Goal: Information Seeking & Learning: Find contact information

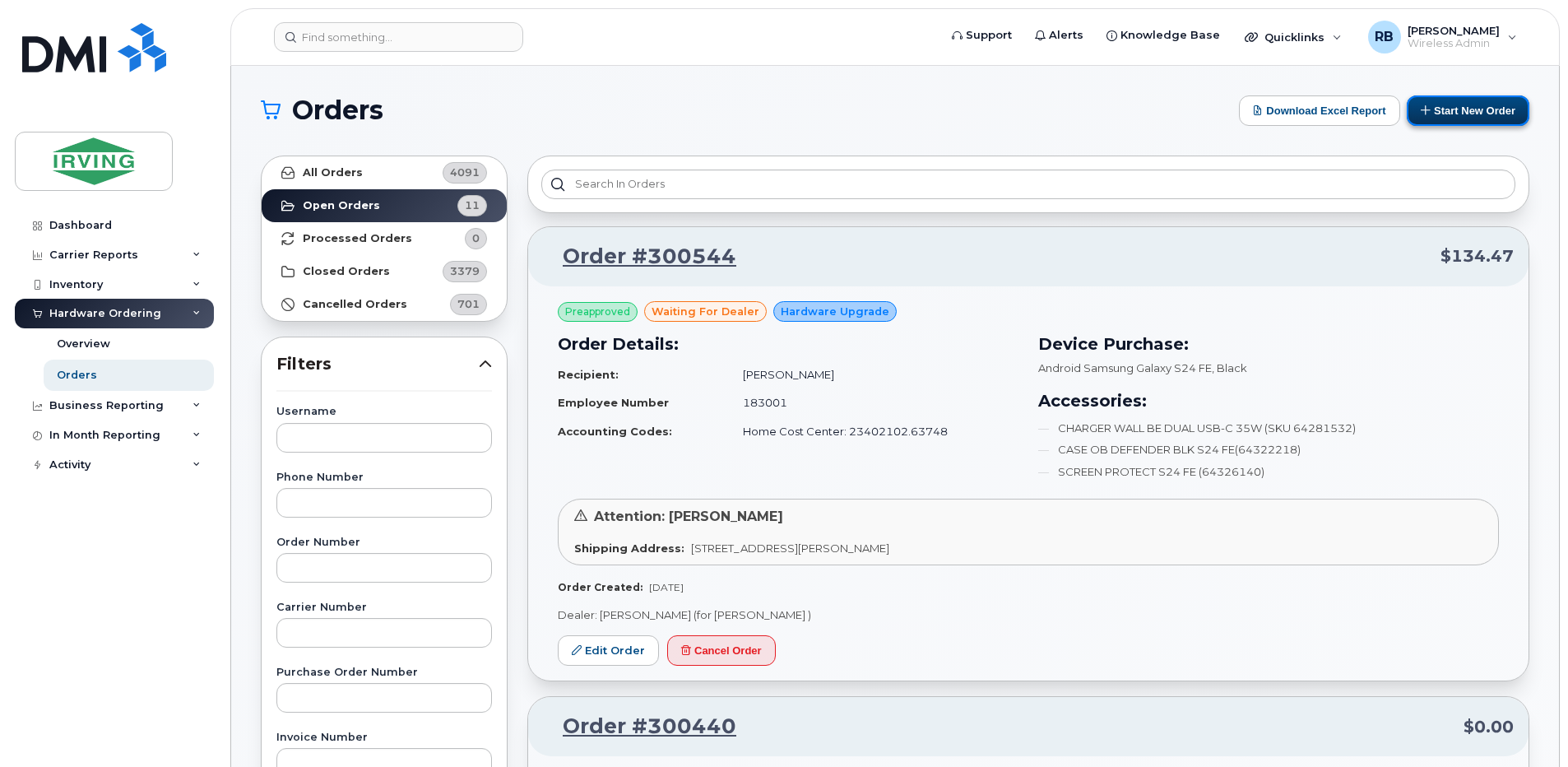
click at [1447, 113] on button "Start New Order" at bounding box center [1468, 110] width 122 height 31
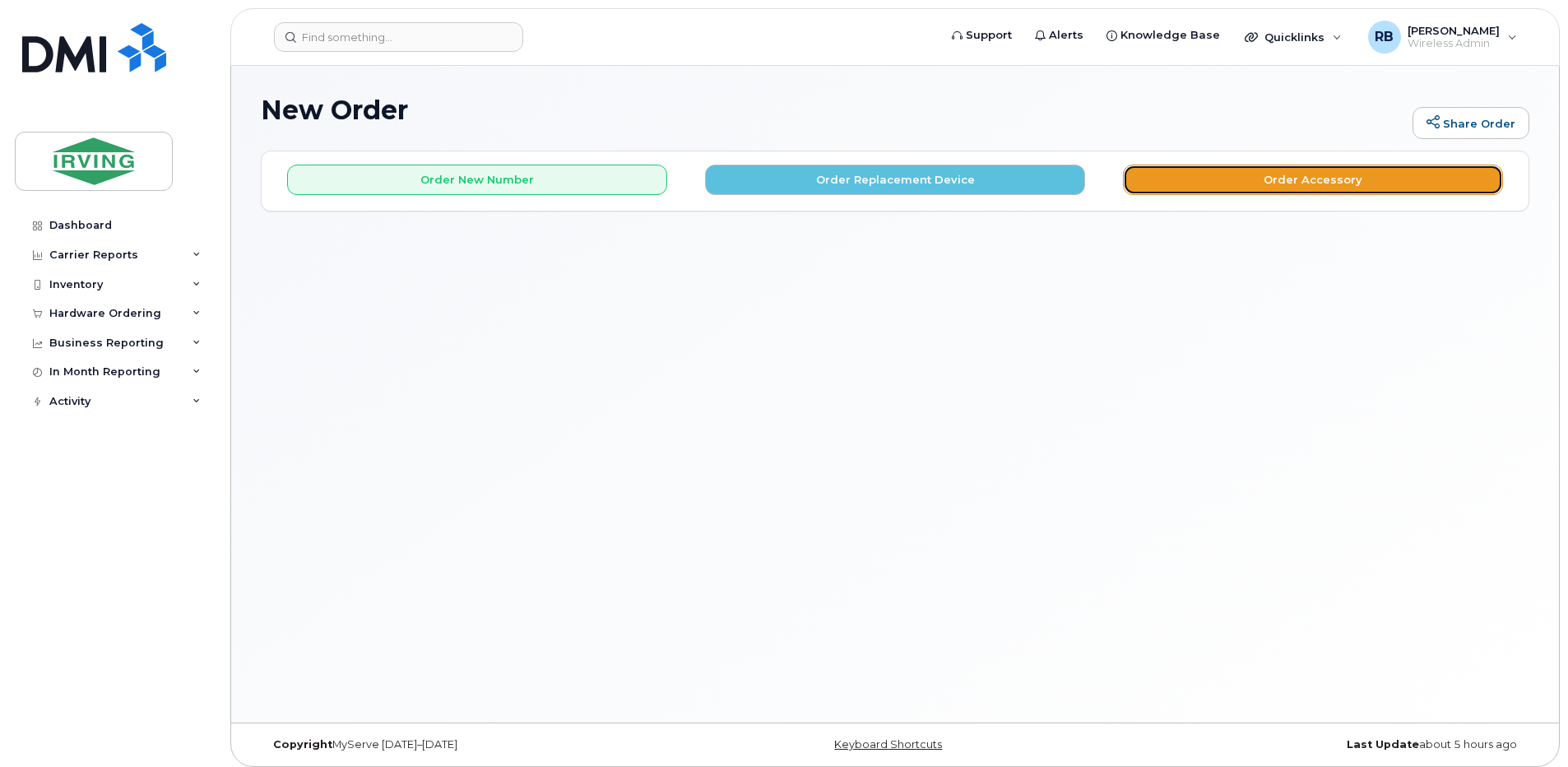
click at [1197, 192] on button "Order Accessory" at bounding box center [1313, 180] width 381 height 31
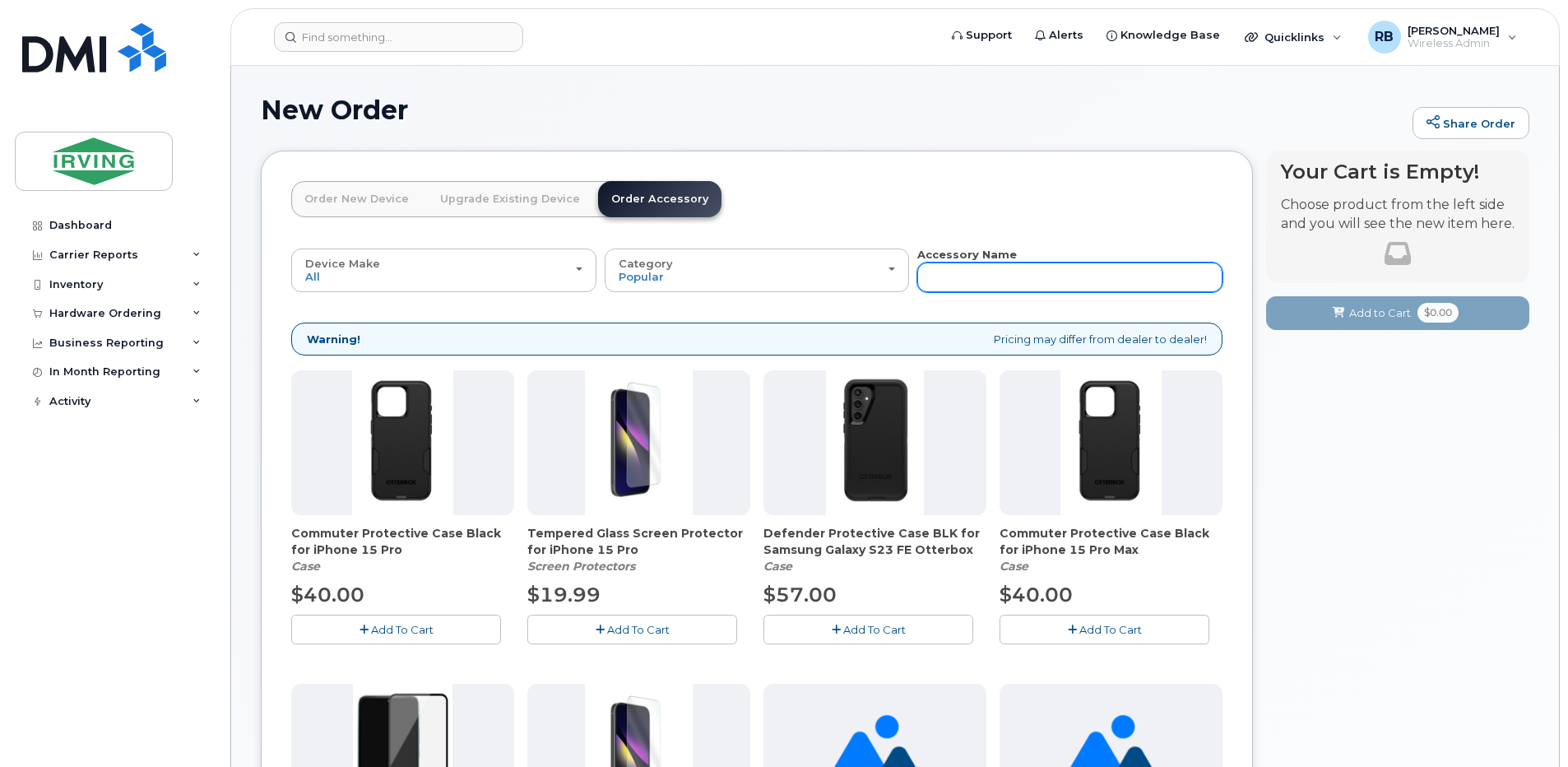
click at [991, 265] on input "text" at bounding box center [1069, 277] width 305 height 30
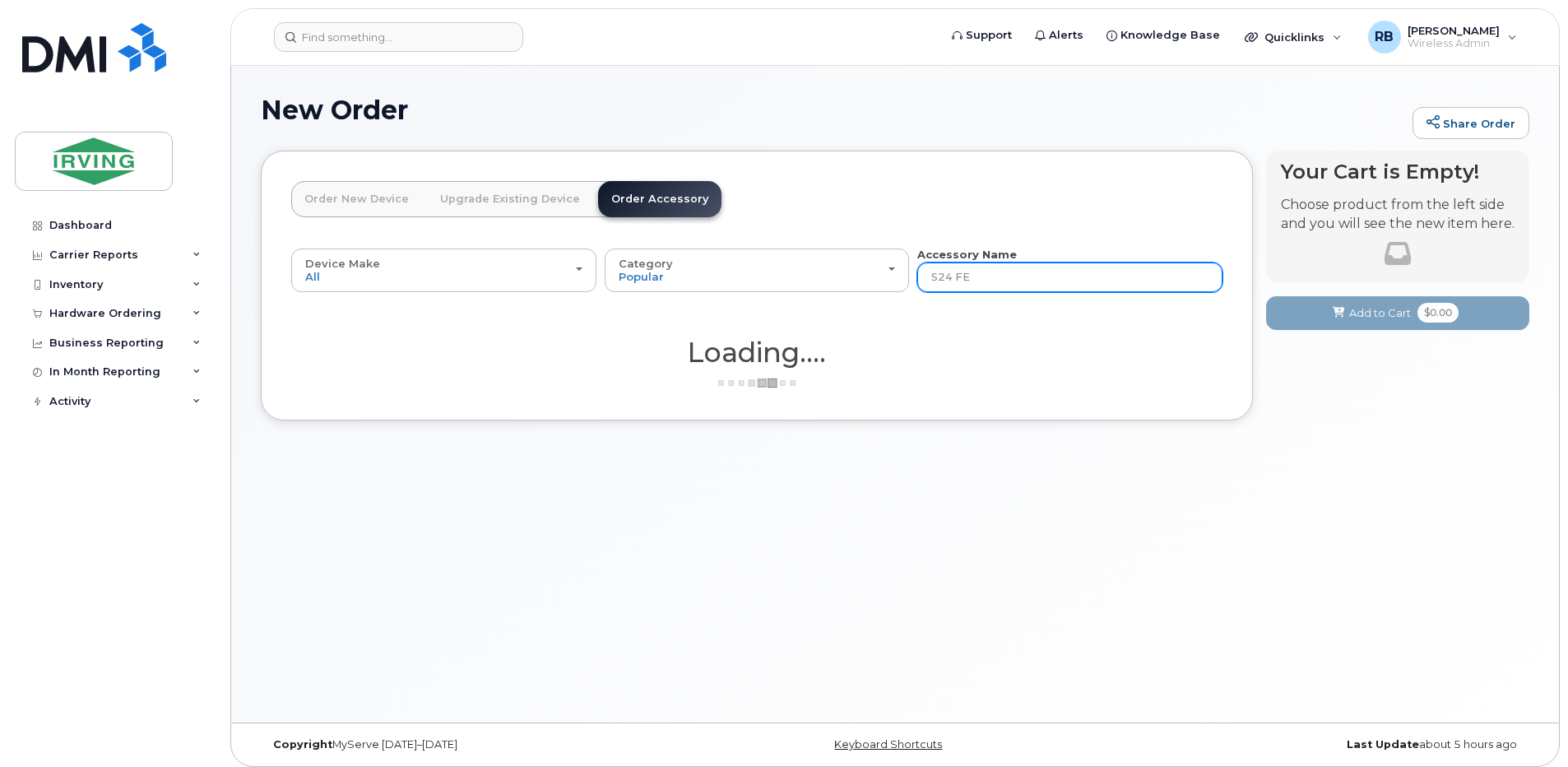
type input "S24 FE"
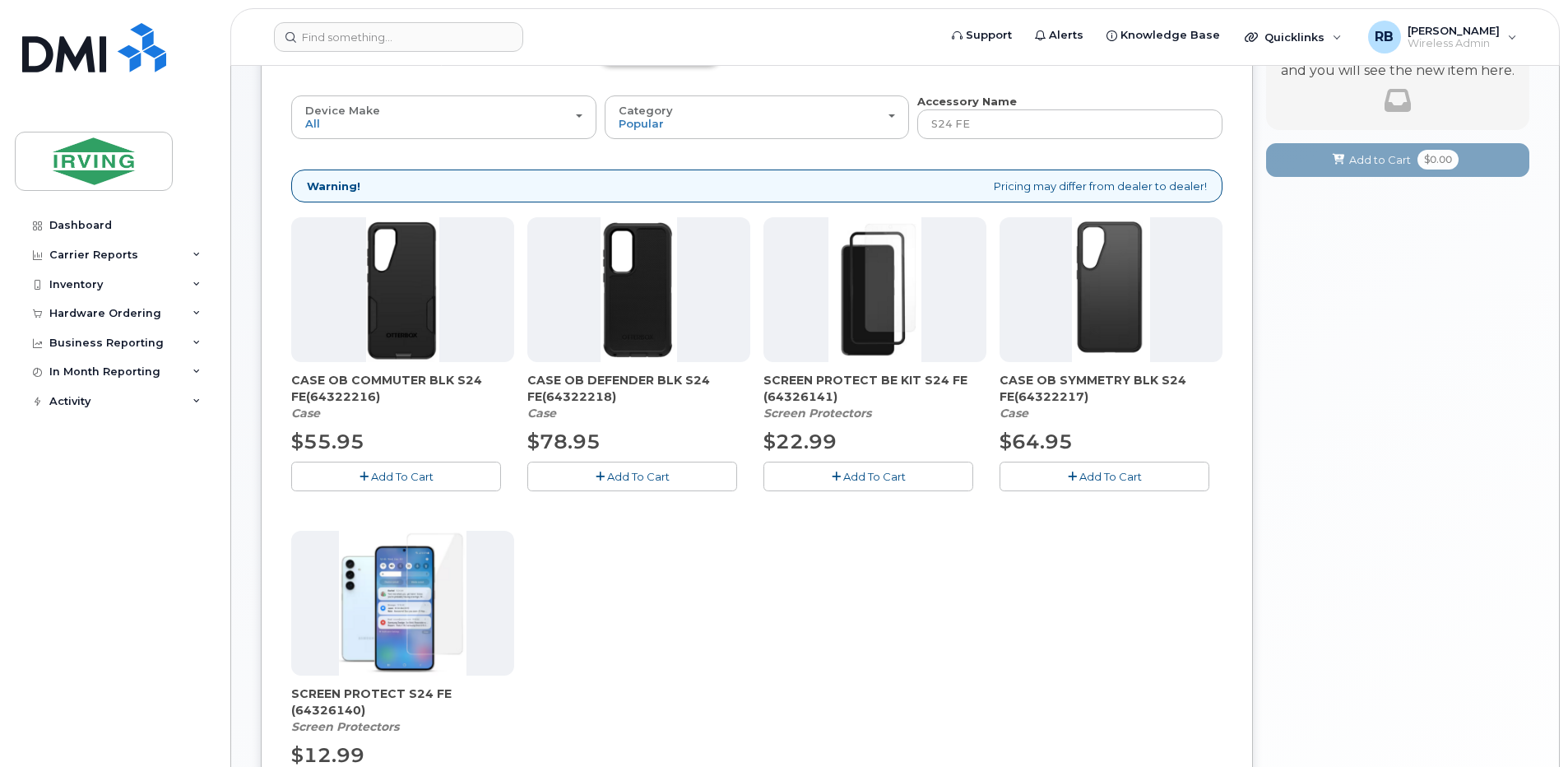
scroll to position [220, 0]
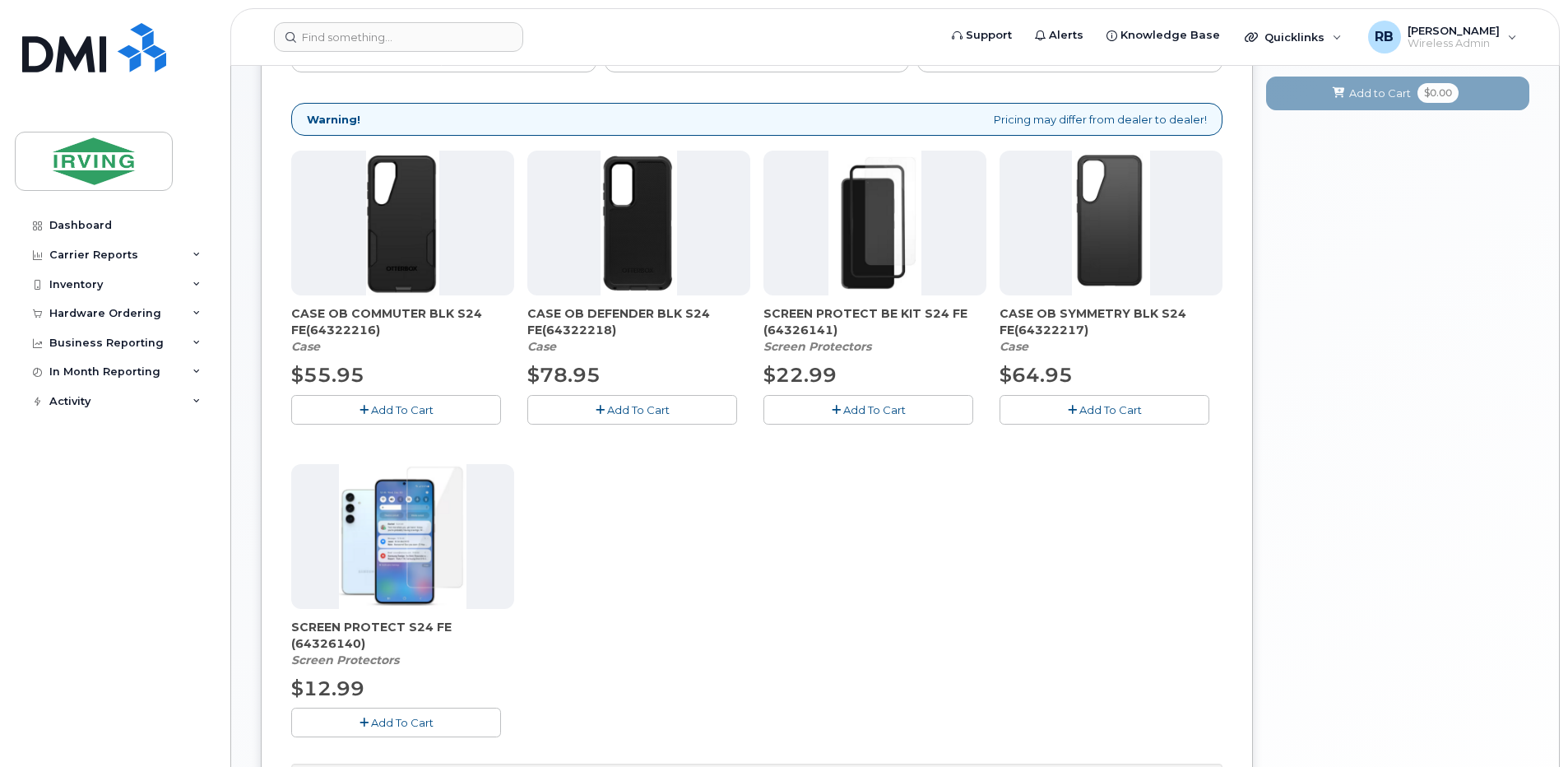
click at [336, 648] on span "SCREEN PROTECT S24 FE (64326140)" at bounding box center [402, 635] width 223 height 33
copy span "64326140"
drag, startPoint x: 291, startPoint y: 625, endPoint x: 443, endPoint y: 620, distance: 152.1
click at [443, 620] on span "SCREEN PROTECT S24 FE (64326140)" at bounding box center [402, 635] width 223 height 33
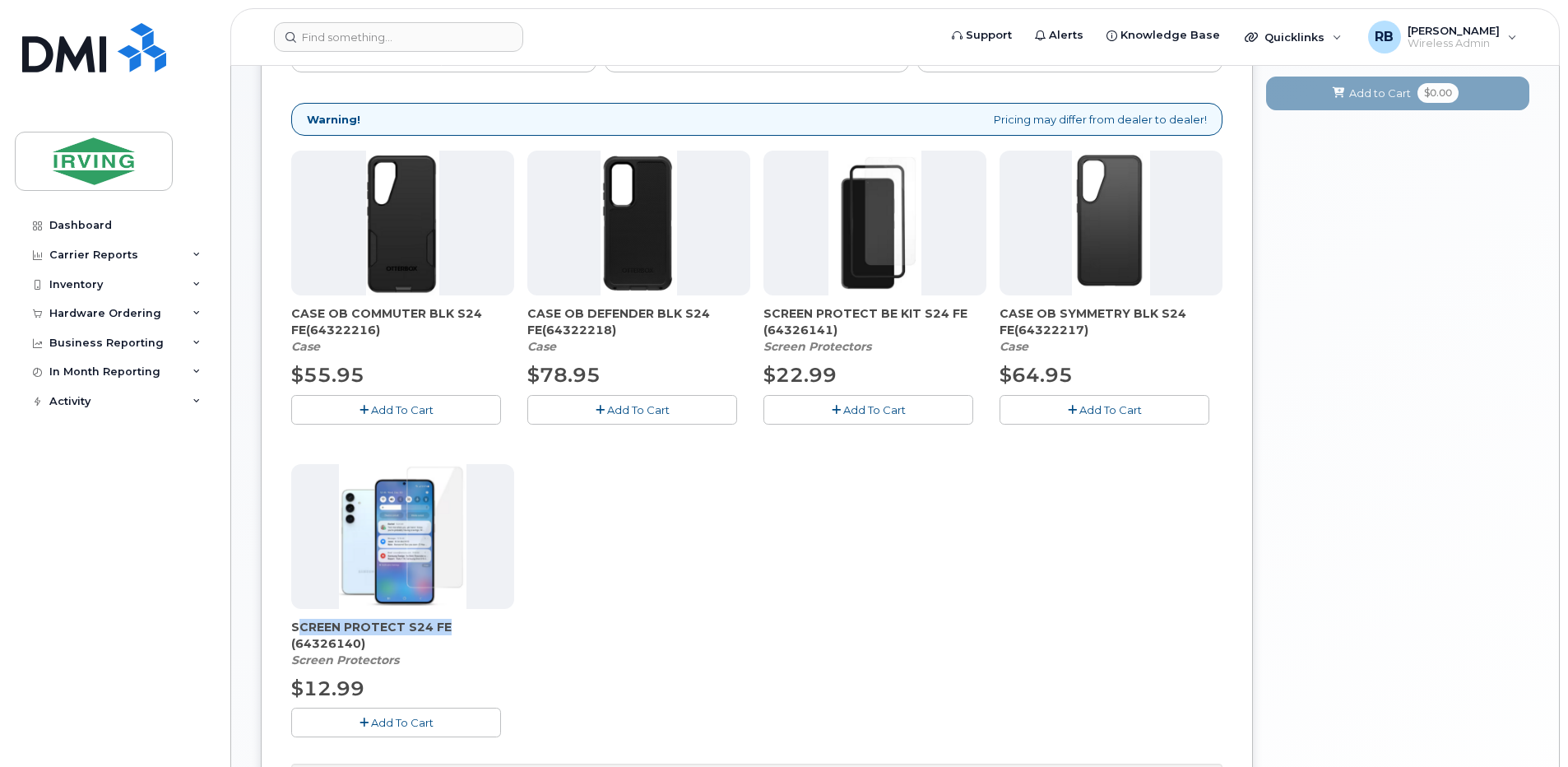
copy span "SCREEN PROTECT S24 FE"
click at [328, 563] on div at bounding box center [402, 537] width 223 height 145
click at [545, 541] on div "CASE OB COMMUTER BLK S24 FE(64322216) Case $55.95 Add To Cart CASE OB DEFENDER …" at bounding box center [756, 457] width 931 height 612
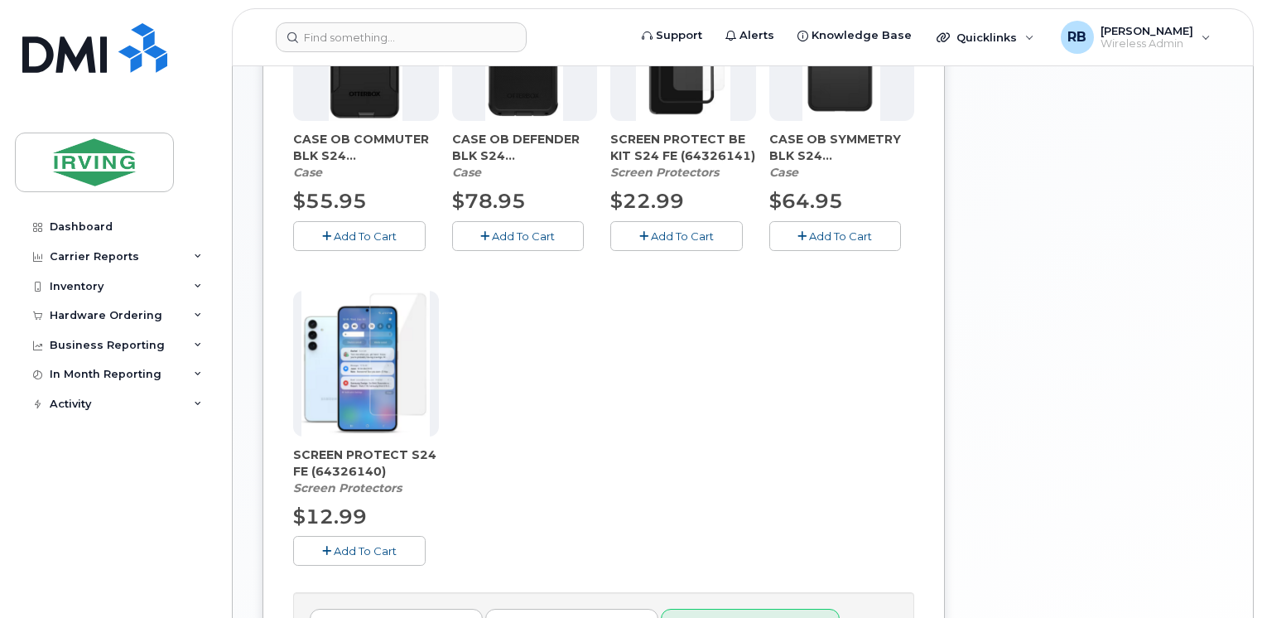
scroll to position [0, 0]
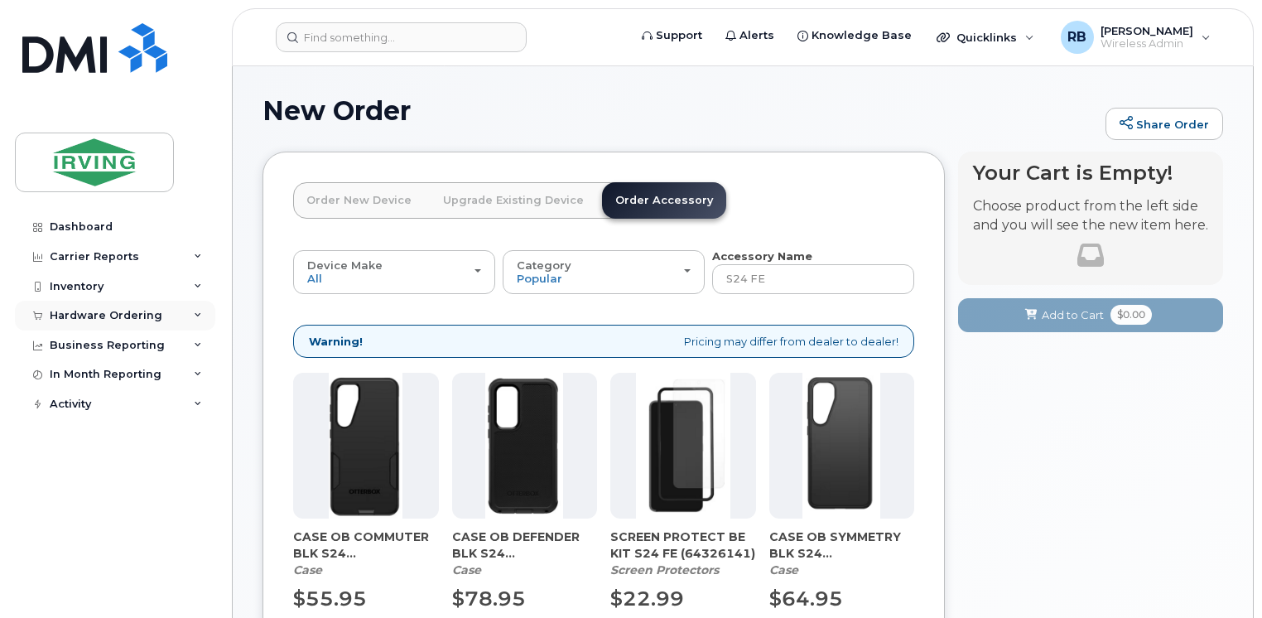
click at [70, 311] on div "Hardware Ordering" at bounding box center [106, 315] width 113 height 13
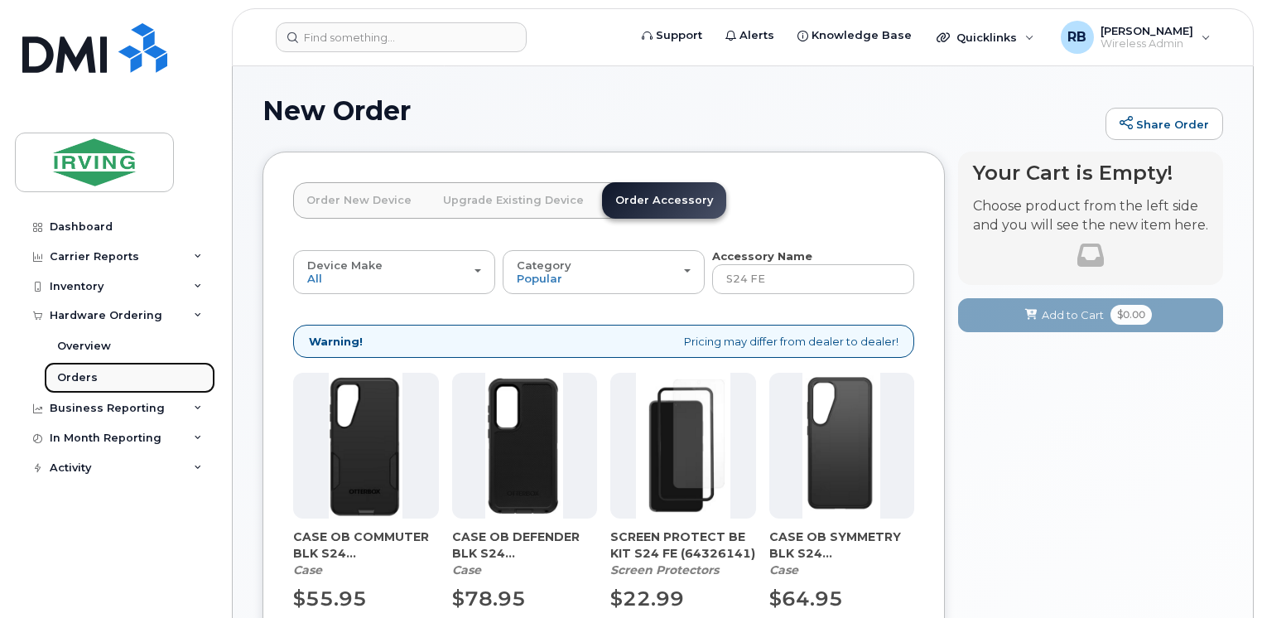
click at [68, 378] on div "Orders" at bounding box center [77, 377] width 41 height 15
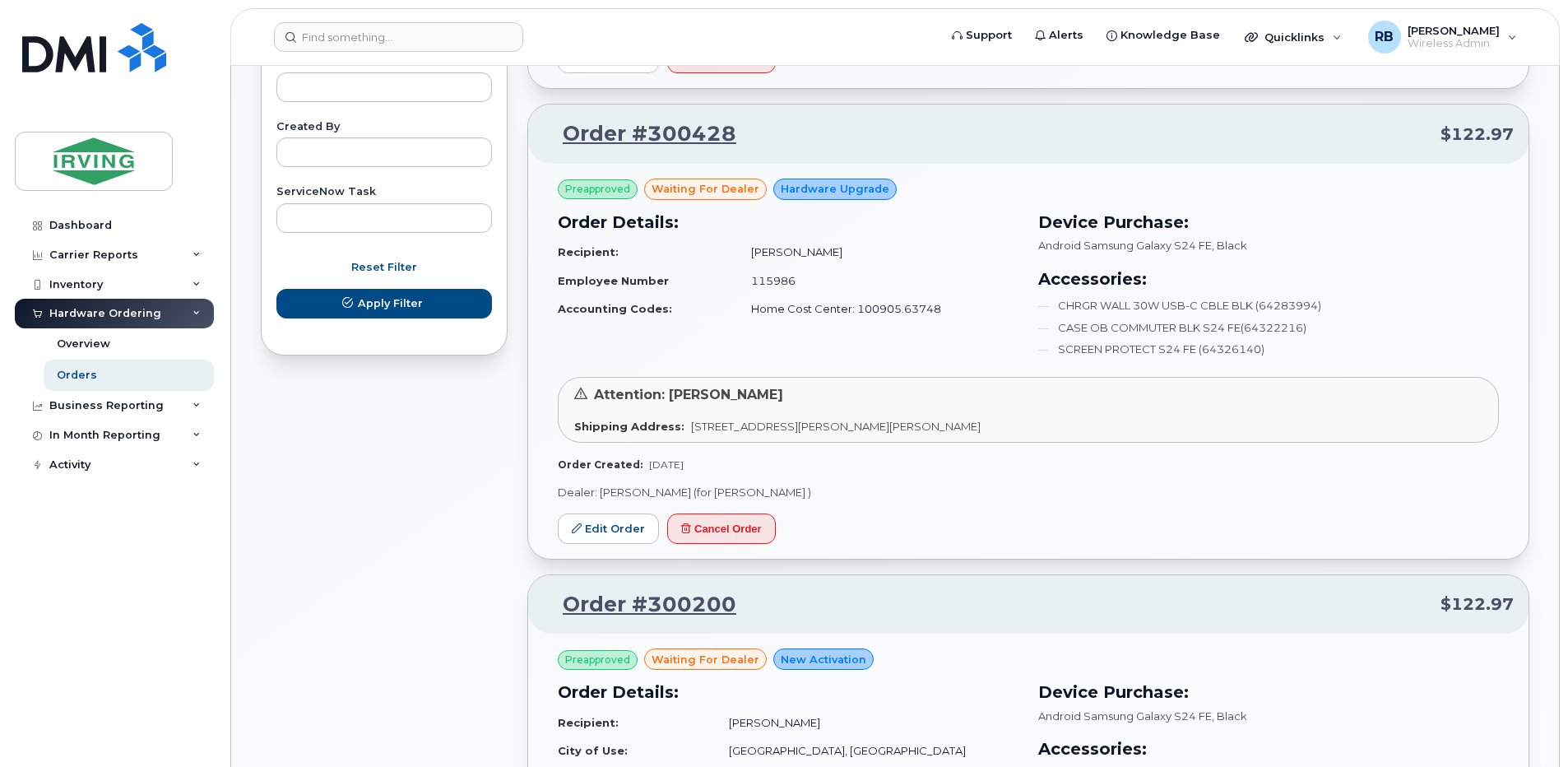
scroll to position [944, 0]
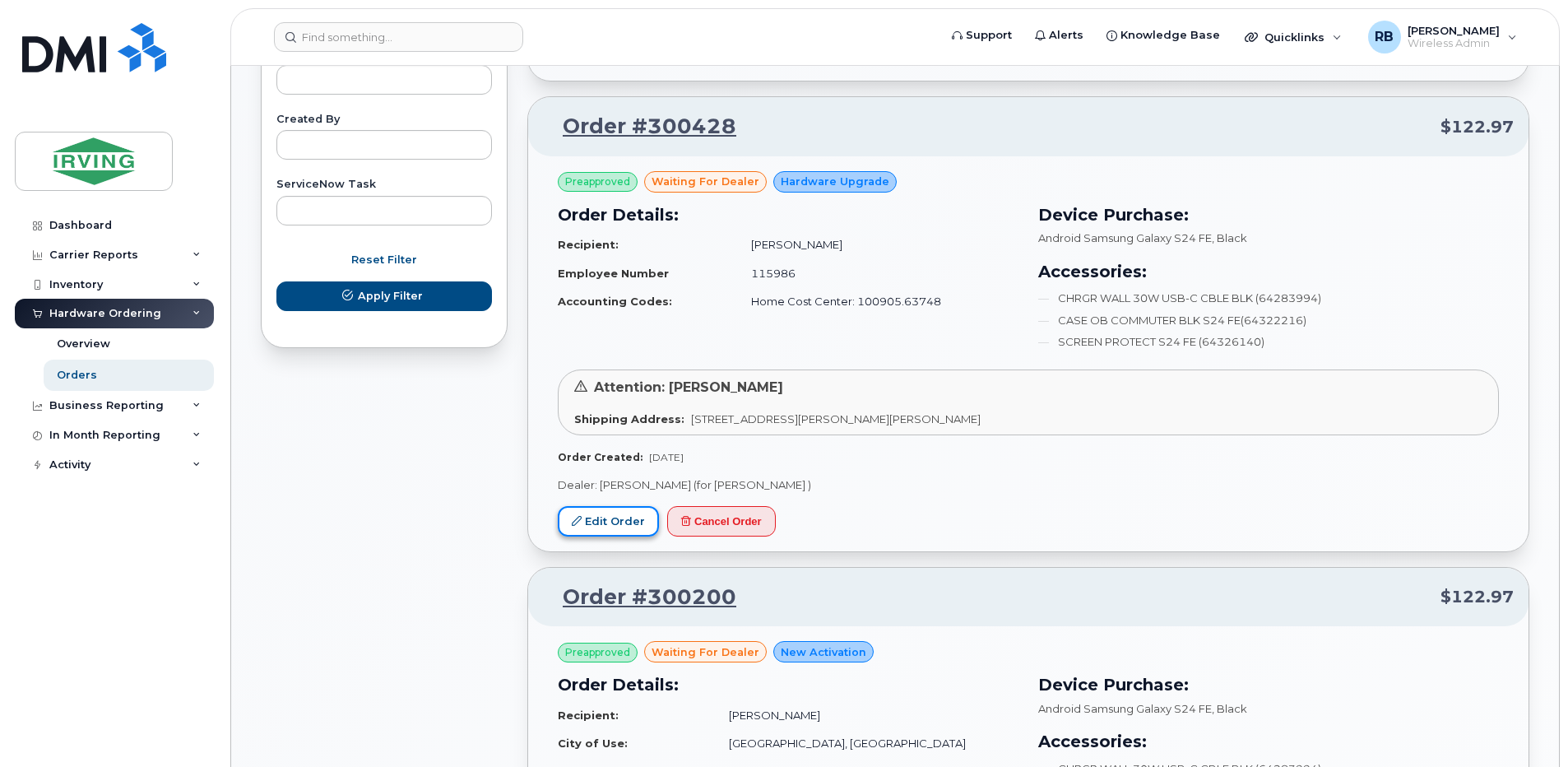
click at [608, 526] on link "Edit Order" at bounding box center [608, 521] width 101 height 31
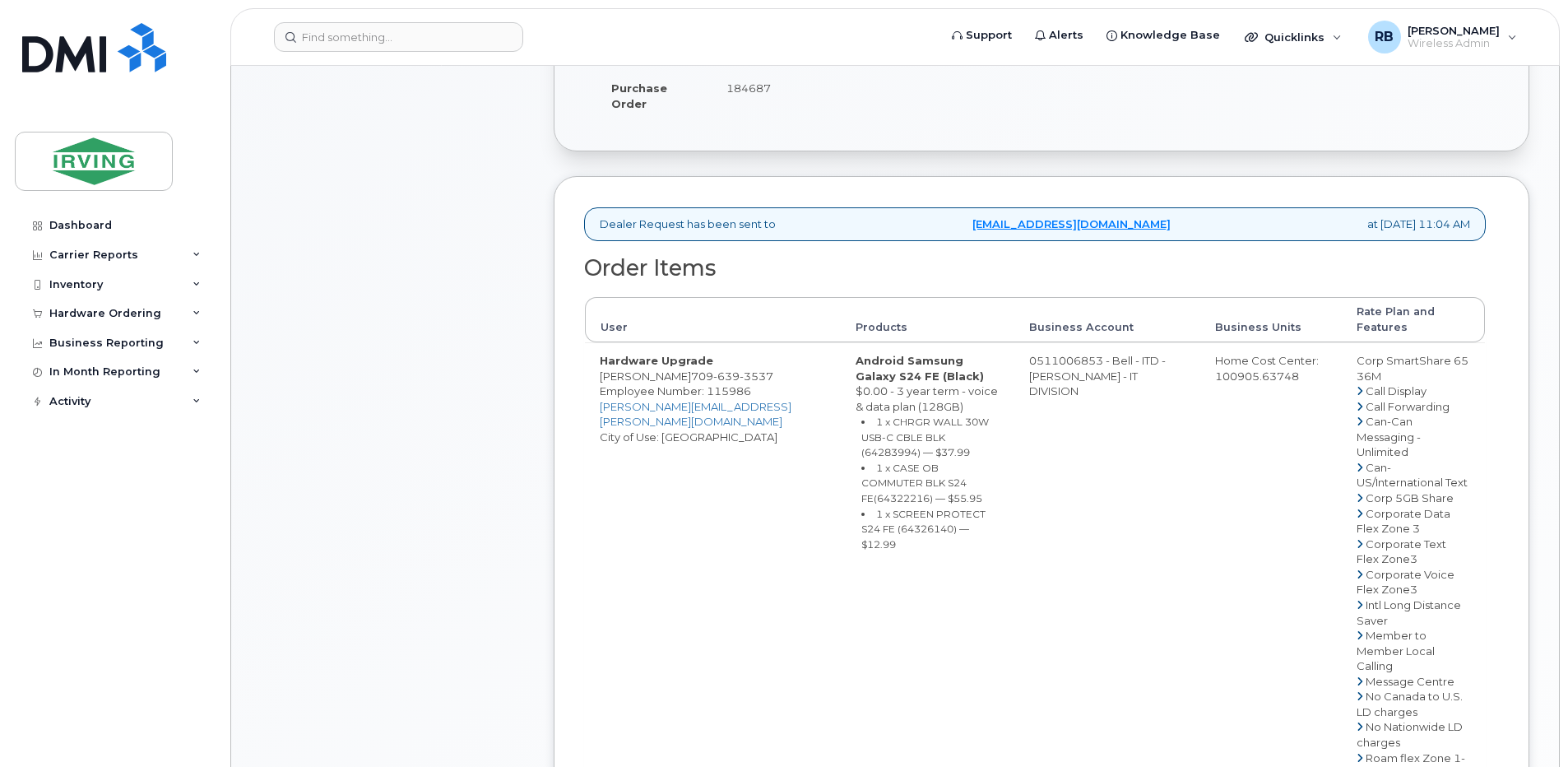
scroll to position [438, 0]
click at [1065, 360] on td "0511006853 - Bell - ITD - [PERSON_NAME] - IT DIVISION" at bounding box center [1107, 756] width 186 height 831
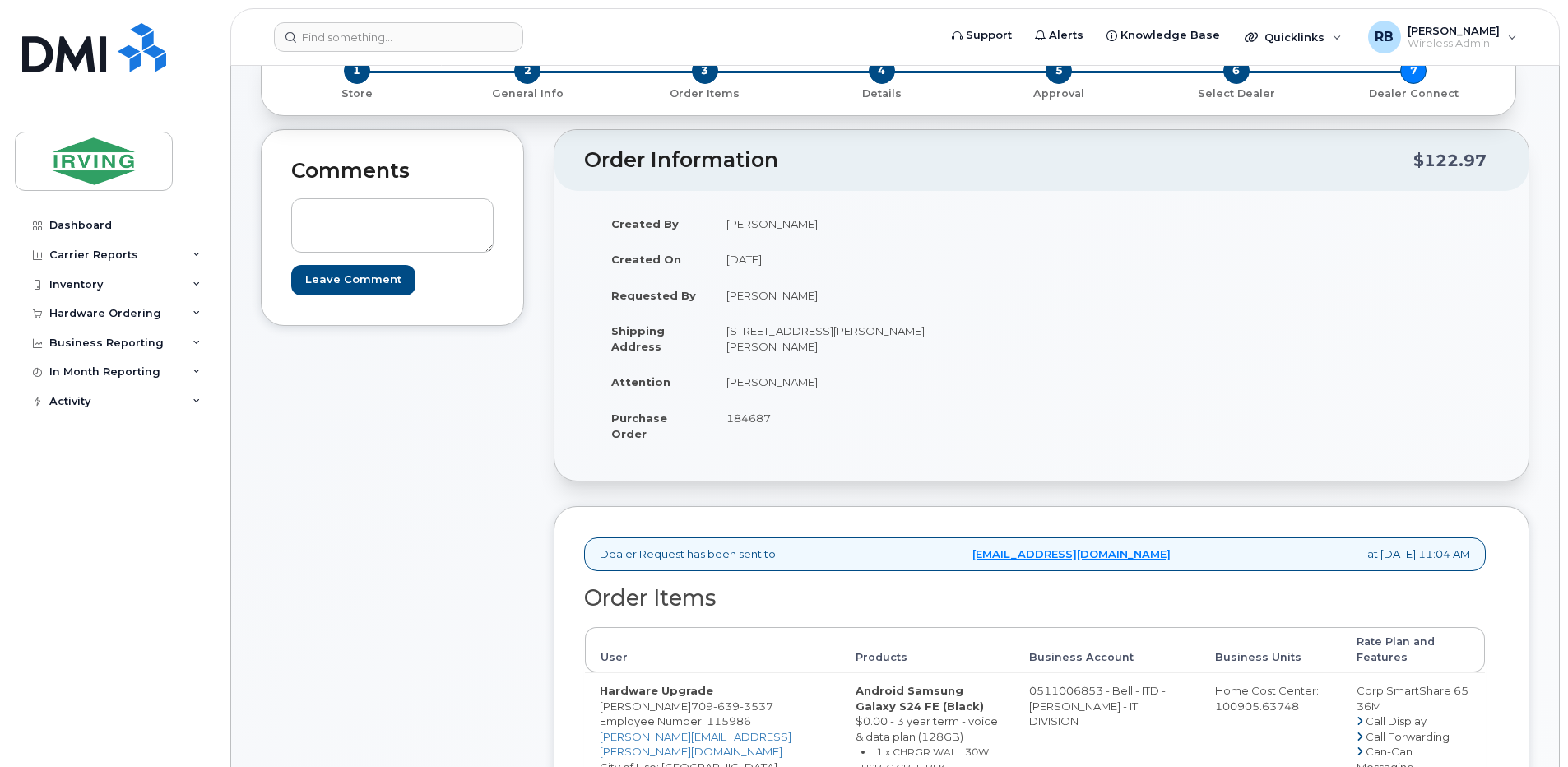
scroll to position [0, 0]
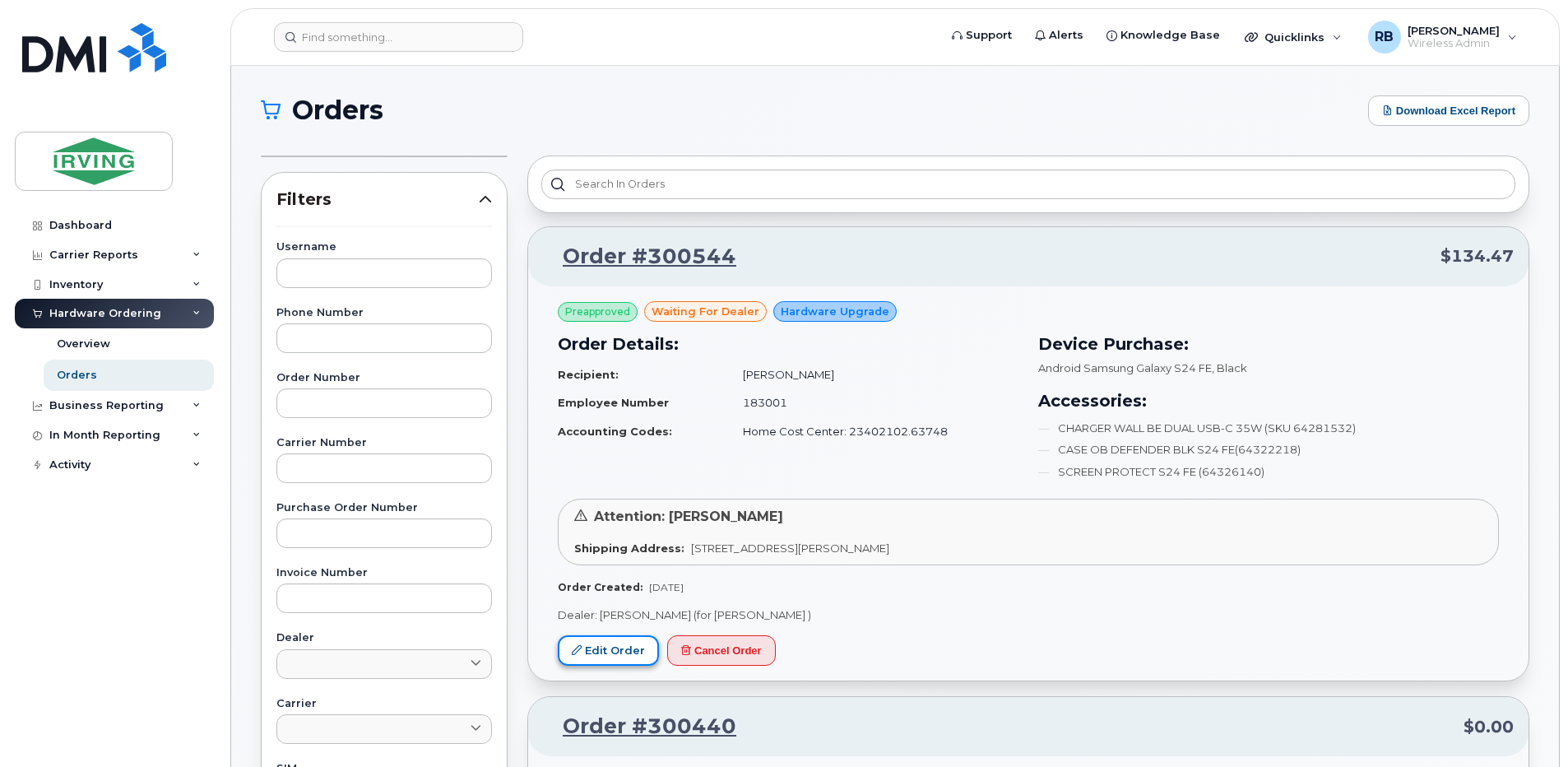
click at [609, 643] on link "Edit Order" at bounding box center [608, 650] width 101 height 31
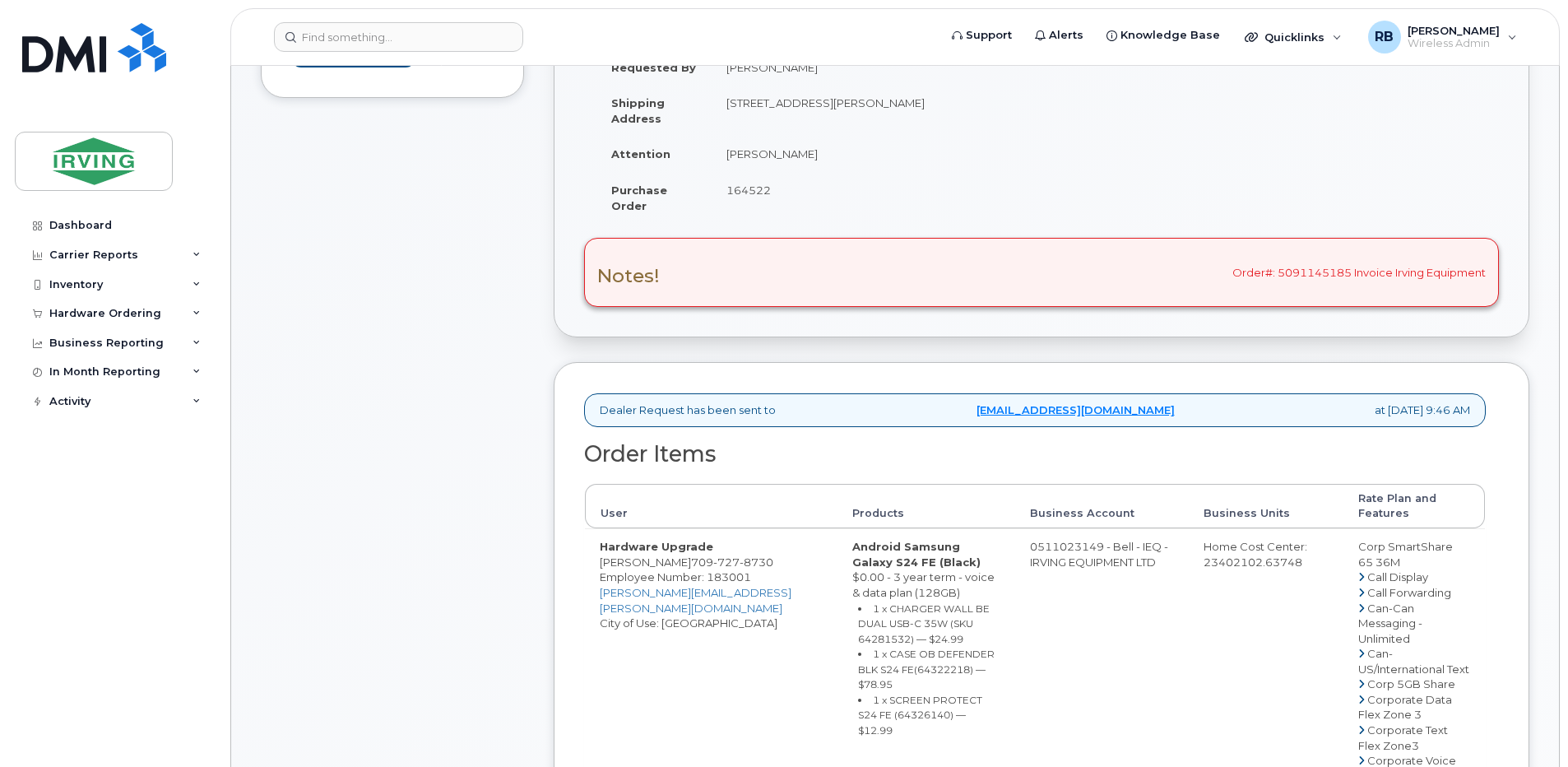
scroll to position [220, 0]
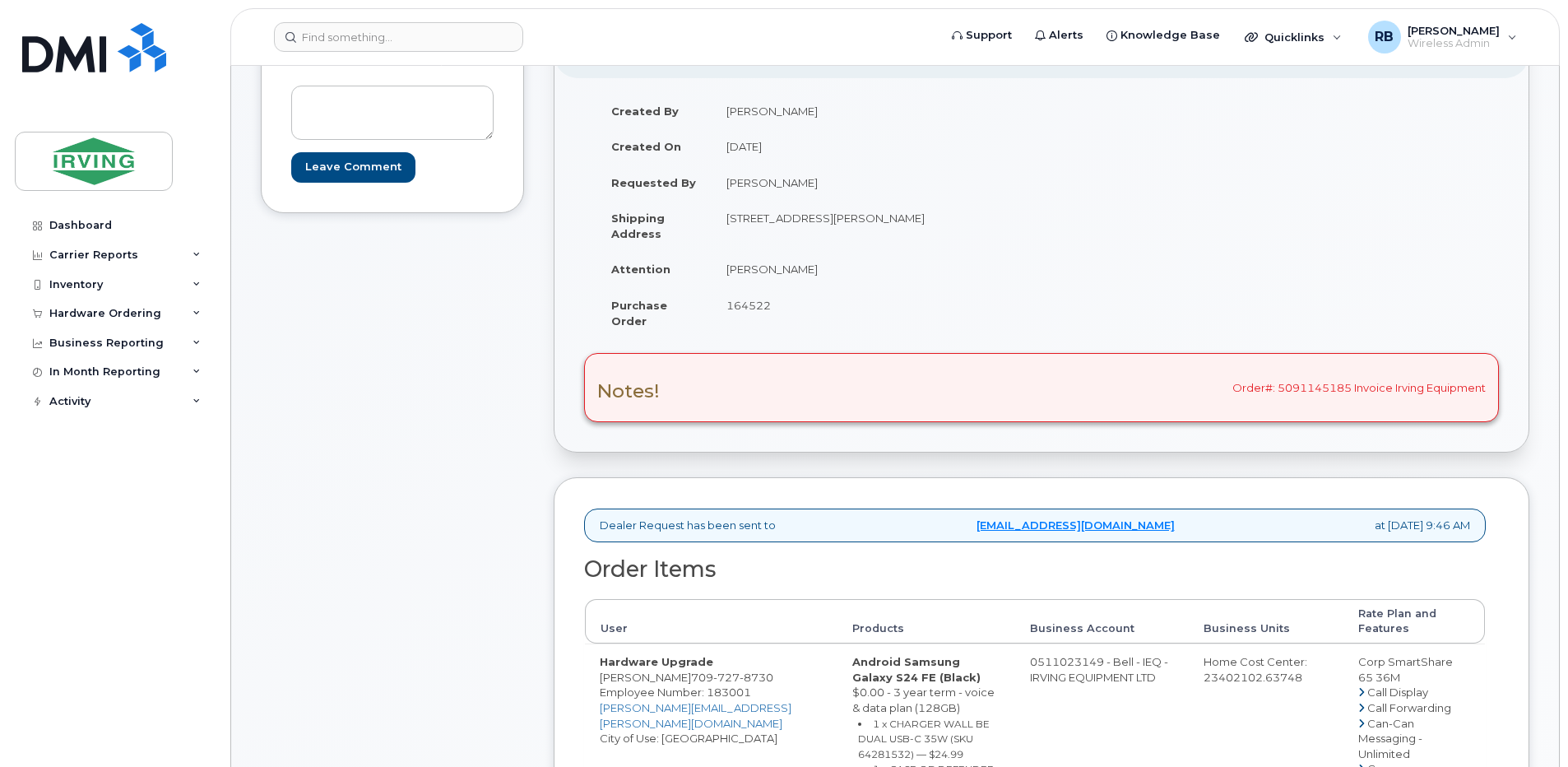
click at [749, 307] on span "164522" at bounding box center [748, 305] width 45 height 13
copy span "164522"
click at [750, 276] on td "[PERSON_NAME]" at bounding box center [870, 269] width 318 height 36
drag, startPoint x: 812, startPoint y: 270, endPoint x: 725, endPoint y: 275, distance: 87.1
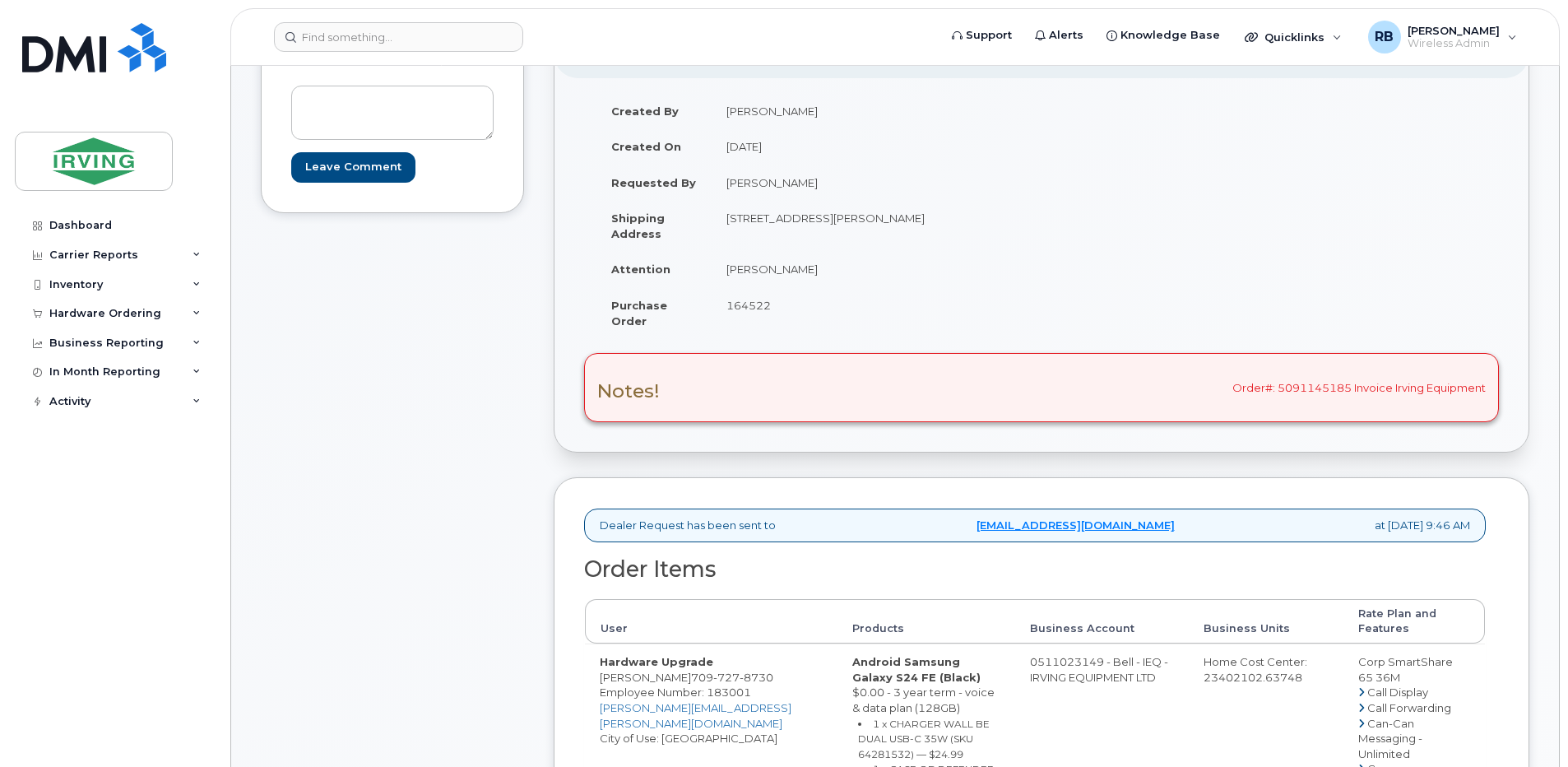
click at [725, 275] on td "[PERSON_NAME]" at bounding box center [870, 269] width 318 height 36
copy td "[PERSON_NAME]"
drag, startPoint x: 821, startPoint y: 220, endPoint x: 723, endPoint y: 218, distance: 98.0
click at [723, 218] on td "[STREET_ADDRESS][PERSON_NAME]" at bounding box center [870, 225] width 318 height 51
copy td "36 Main Highway"
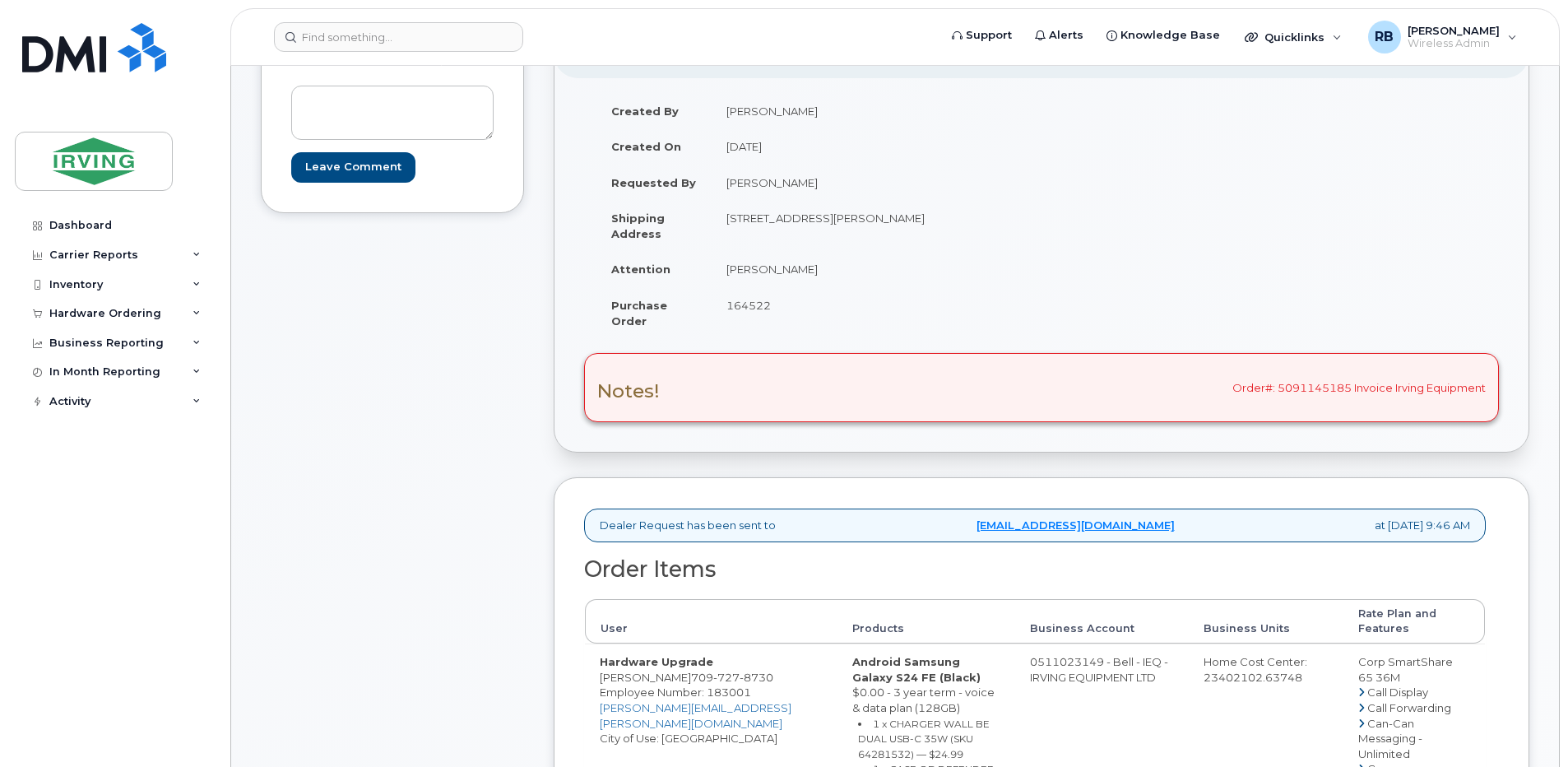
click at [909, 215] on td "[STREET_ADDRESS][PERSON_NAME]" at bounding box center [870, 225] width 318 height 51
drag, startPoint x: 884, startPoint y: 218, endPoint x: 934, endPoint y: 217, distance: 50.0
click at [934, 217] on td "[STREET_ADDRESS][PERSON_NAME]" at bounding box center [870, 225] width 318 height 51
copy td "A0A 1N0"
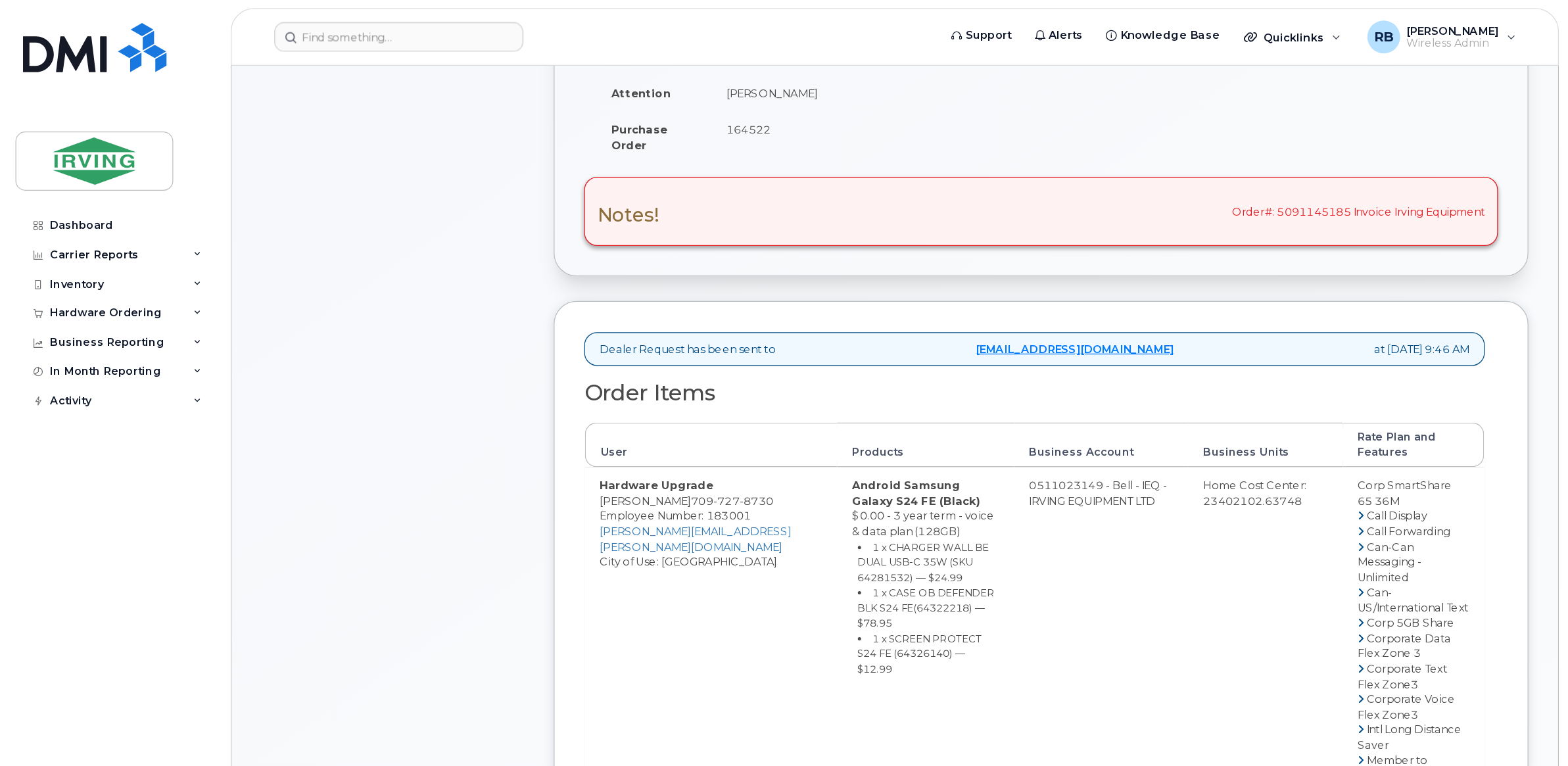
scroll to position [525, 0]
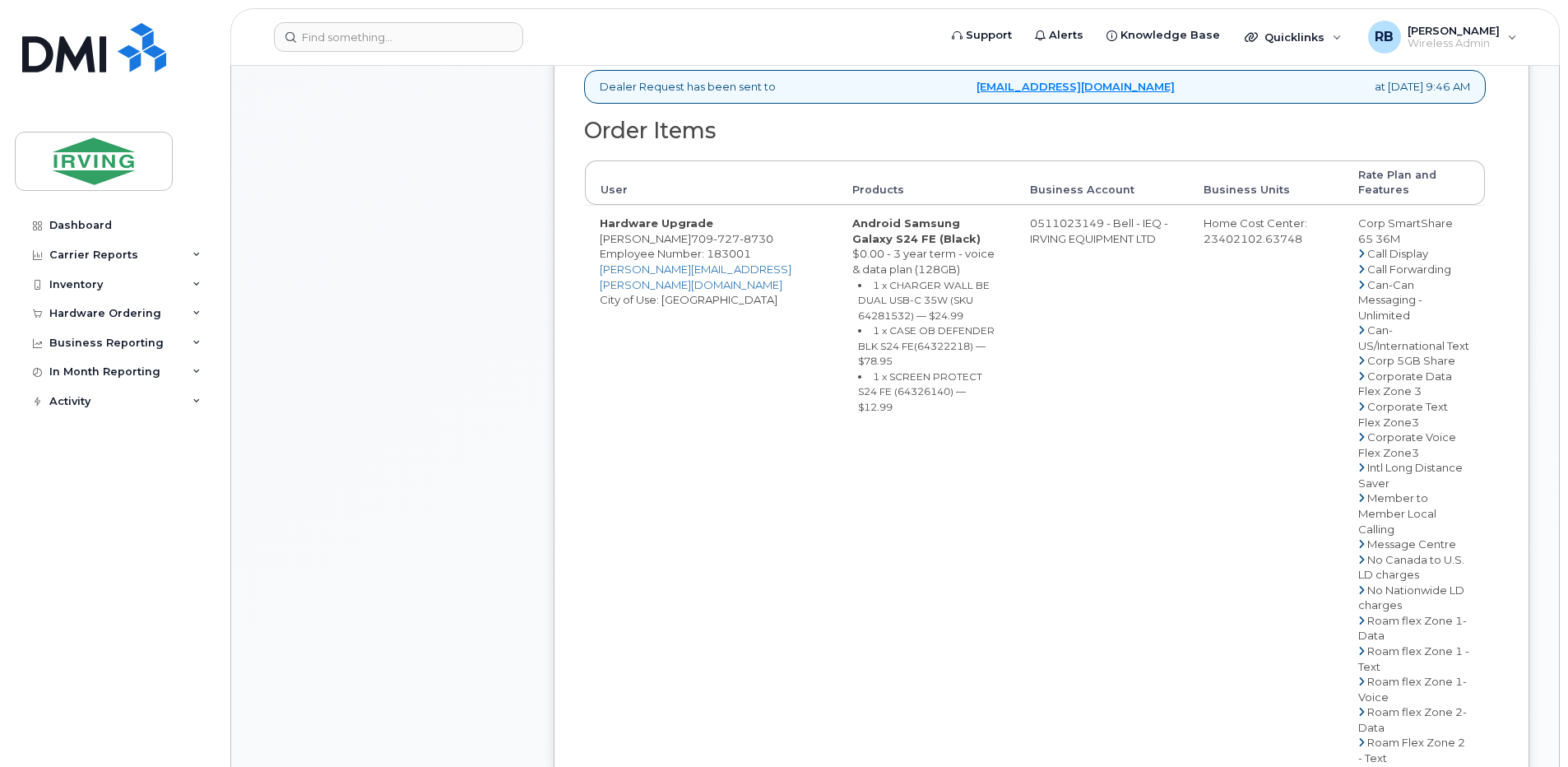
click at [882, 318] on small "1 x CHARGER WALL BE DUAL USB-C 35W (SKU 64281532) — $24.99" at bounding box center [924, 300] width 131 height 43
copy small "64281532"
click at [927, 349] on small "1 x CASE OB DEFENDER BLK S24 FE(64322218) — $78.95" at bounding box center [926, 345] width 136 height 43
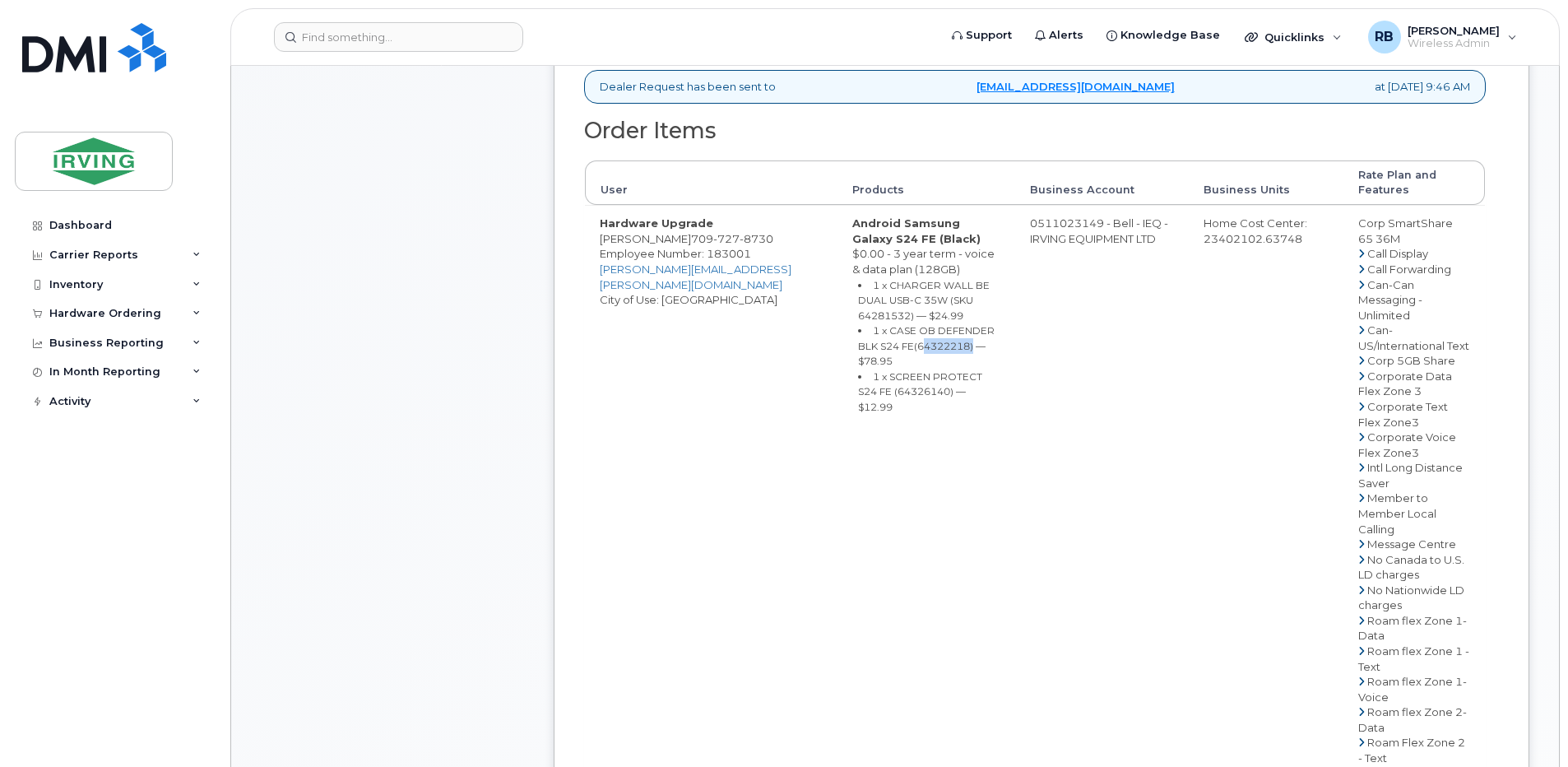
copy small "64322218"
click at [896, 392] on small "1 x SCREEN PROTECT S24 FE (64326140) — $12.99" at bounding box center [920, 391] width 124 height 43
copy small "64326140"
click at [1088, 227] on td "0511023149 - Bell - IEQ - IRVING EQUIPMENT LTD" at bounding box center [1103, 620] width 175 height 831
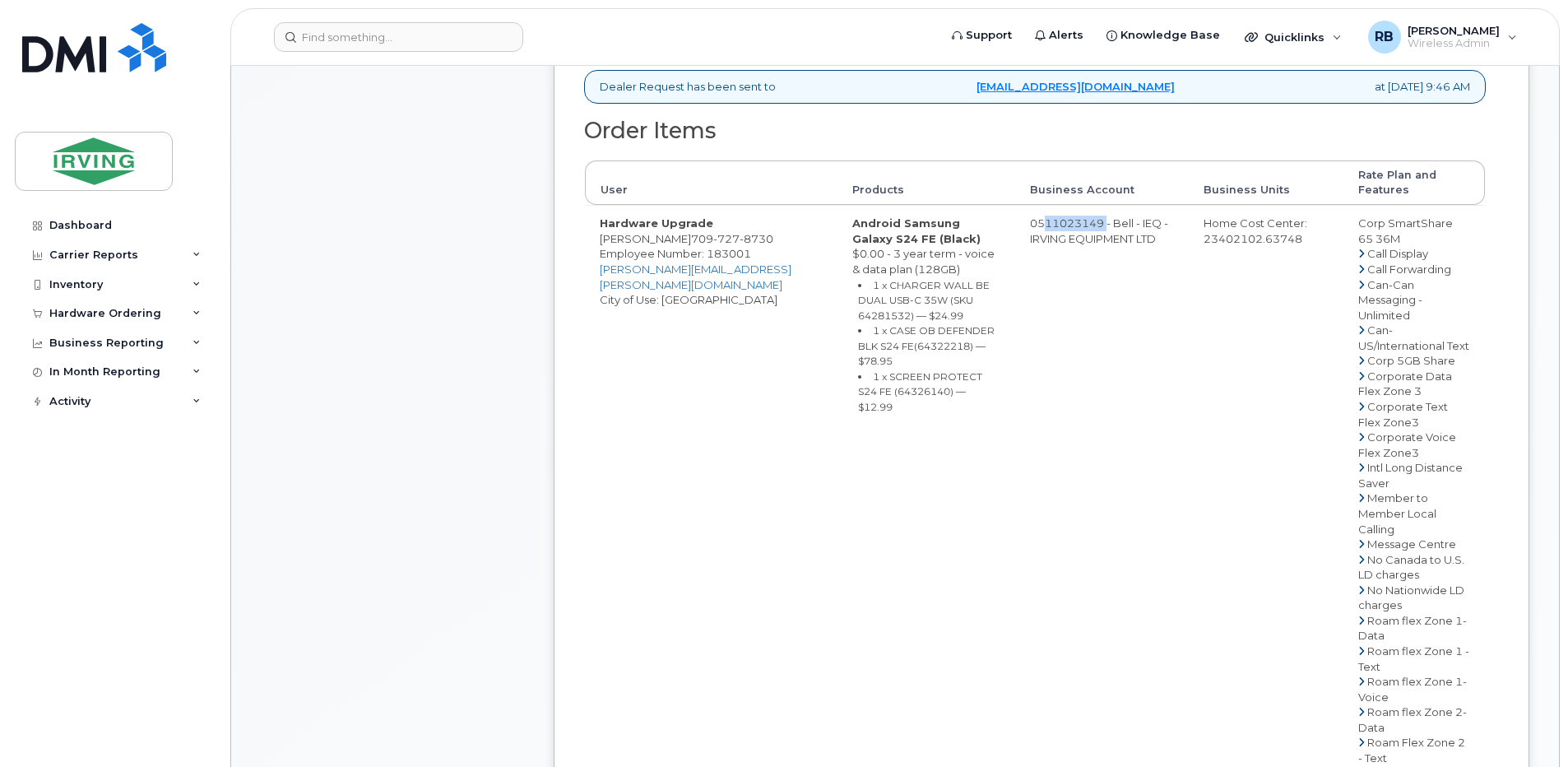
drag, startPoint x: 1099, startPoint y: 218, endPoint x: 1036, endPoint y: 221, distance: 63.1
click at [1036, 221] on td "0511023149 - Bell - IEQ - IRVING EQUIPMENT LTD" at bounding box center [1103, 620] width 175 height 831
copy td "511023149"
click at [743, 236] on span "8730" at bounding box center [756, 238] width 34 height 13
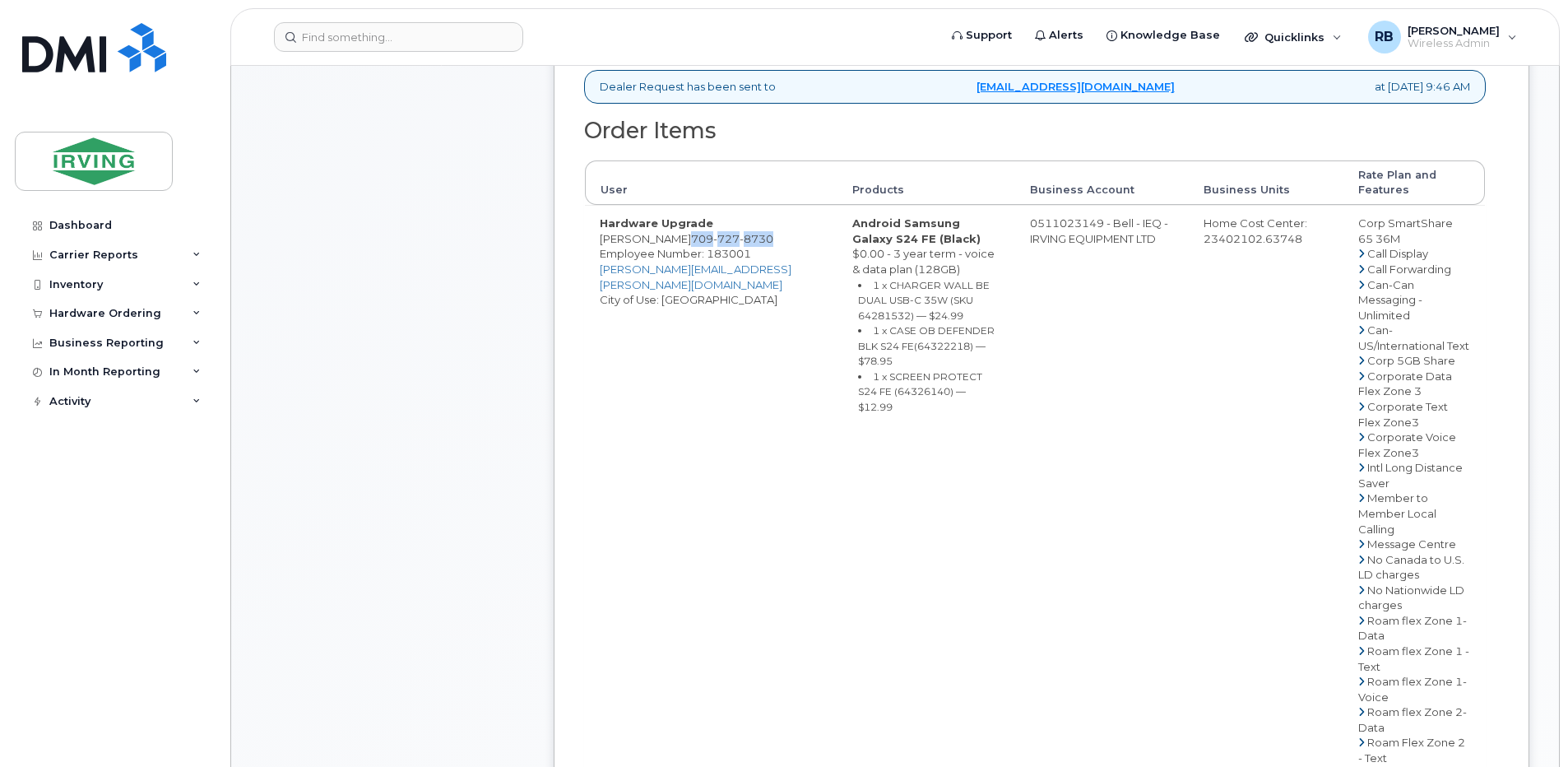
copy span "709 727 8730"
click at [533, 312] on div "Comments Leave Comment Order Information $134.47 Created By Crystal Rowe Create…" at bounding box center [895, 404] width 1269 height 1653
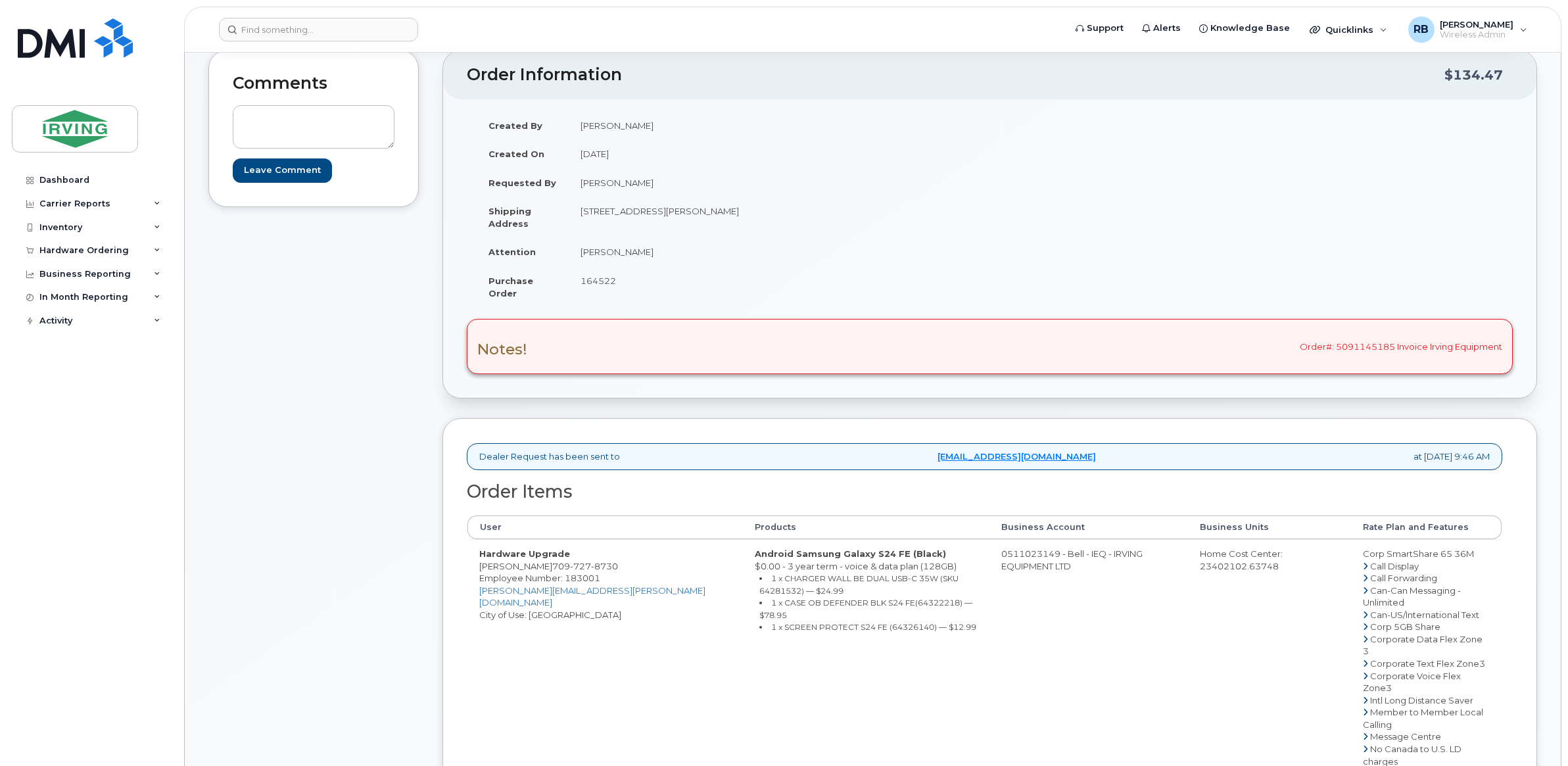
scroll to position [87, 0]
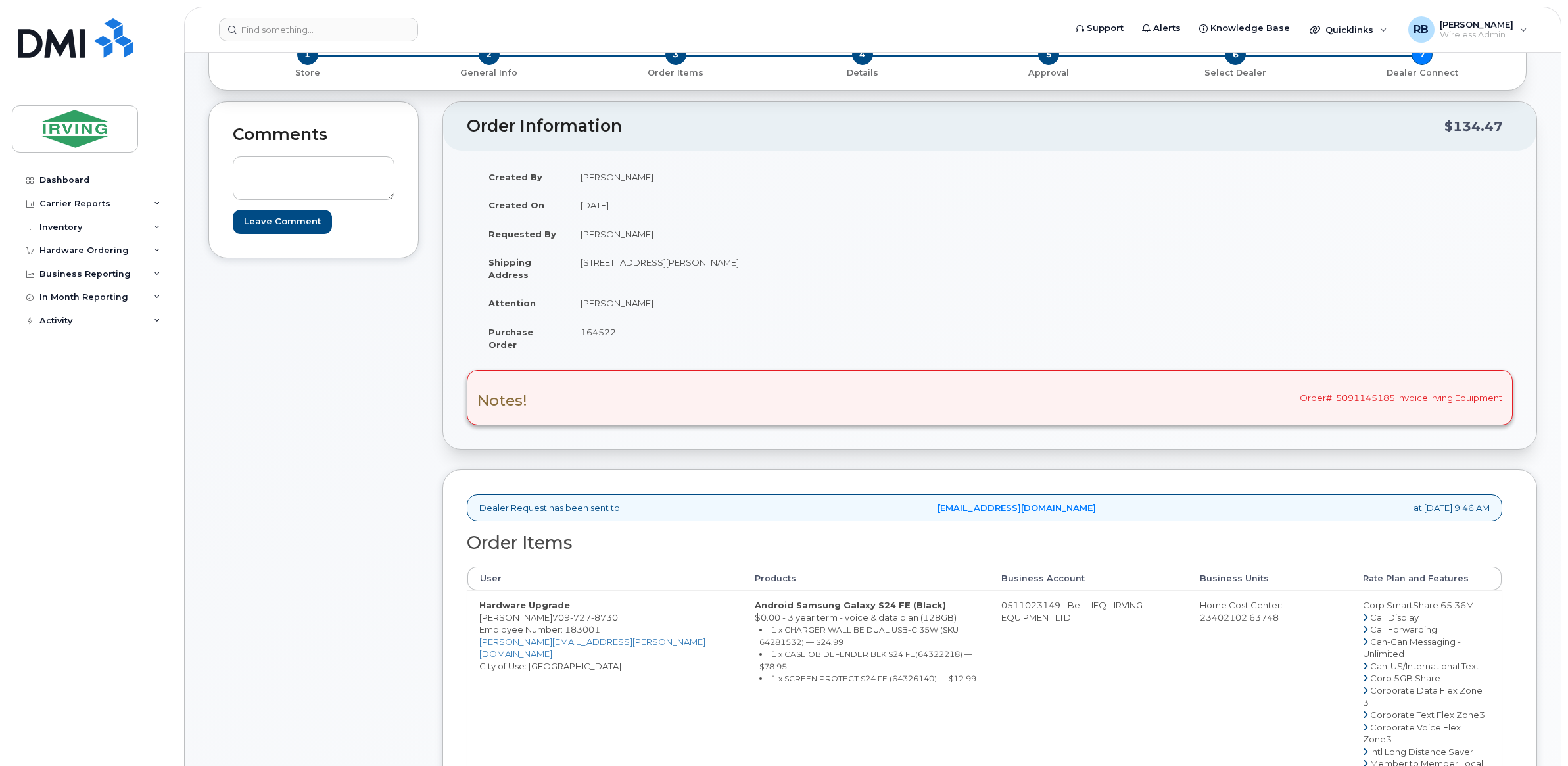
click at [380, 478] on div "Comments Leave Comment" at bounding box center [314, 652] width 210 height 1101
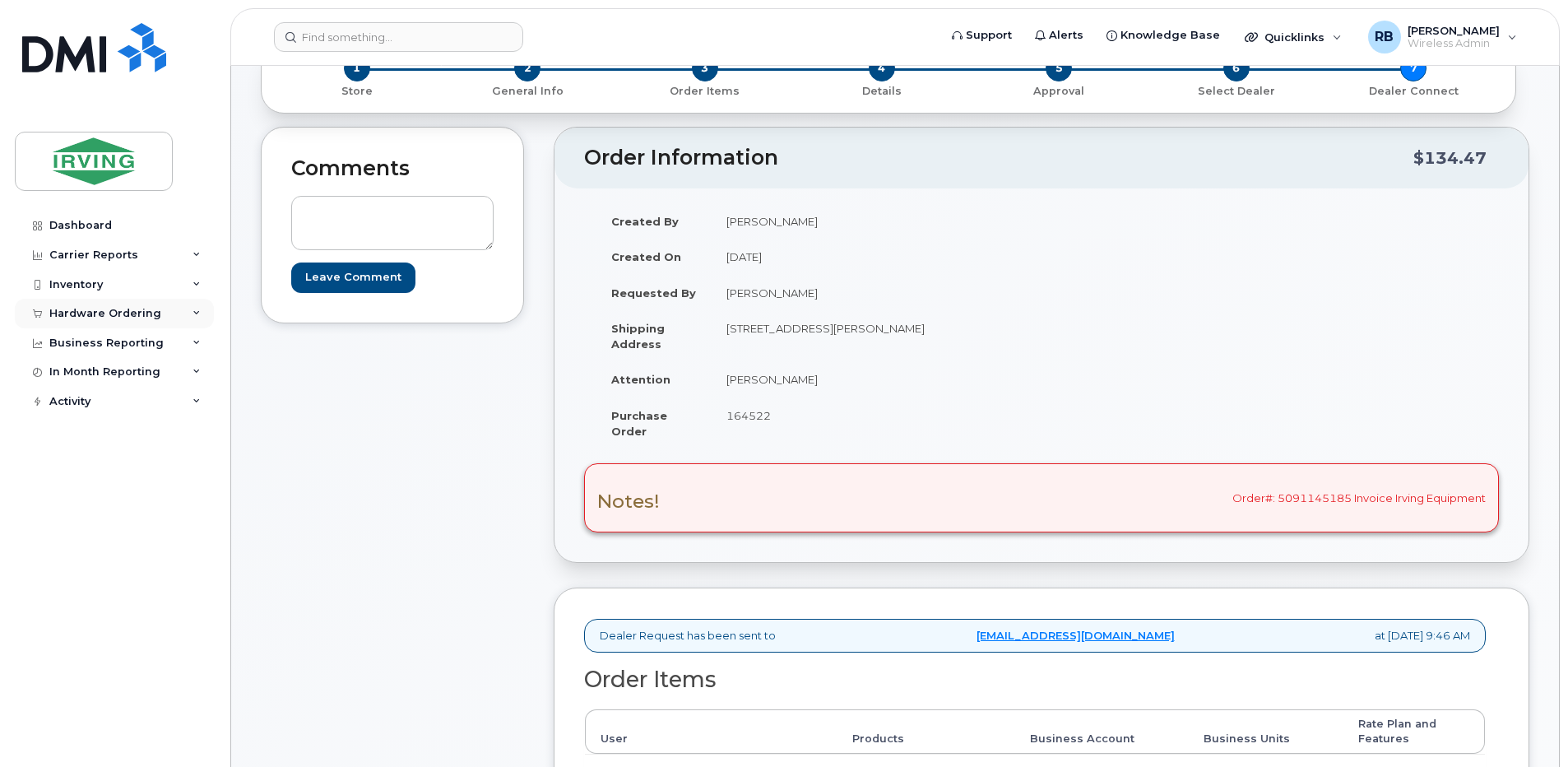
drag, startPoint x: 58, startPoint y: 316, endPoint x: 59, endPoint y: 324, distance: 8.1
click at [58, 316] on div "Hardware Ordering" at bounding box center [105, 313] width 112 height 13
click at [61, 375] on div "Orders" at bounding box center [77, 375] width 41 height 15
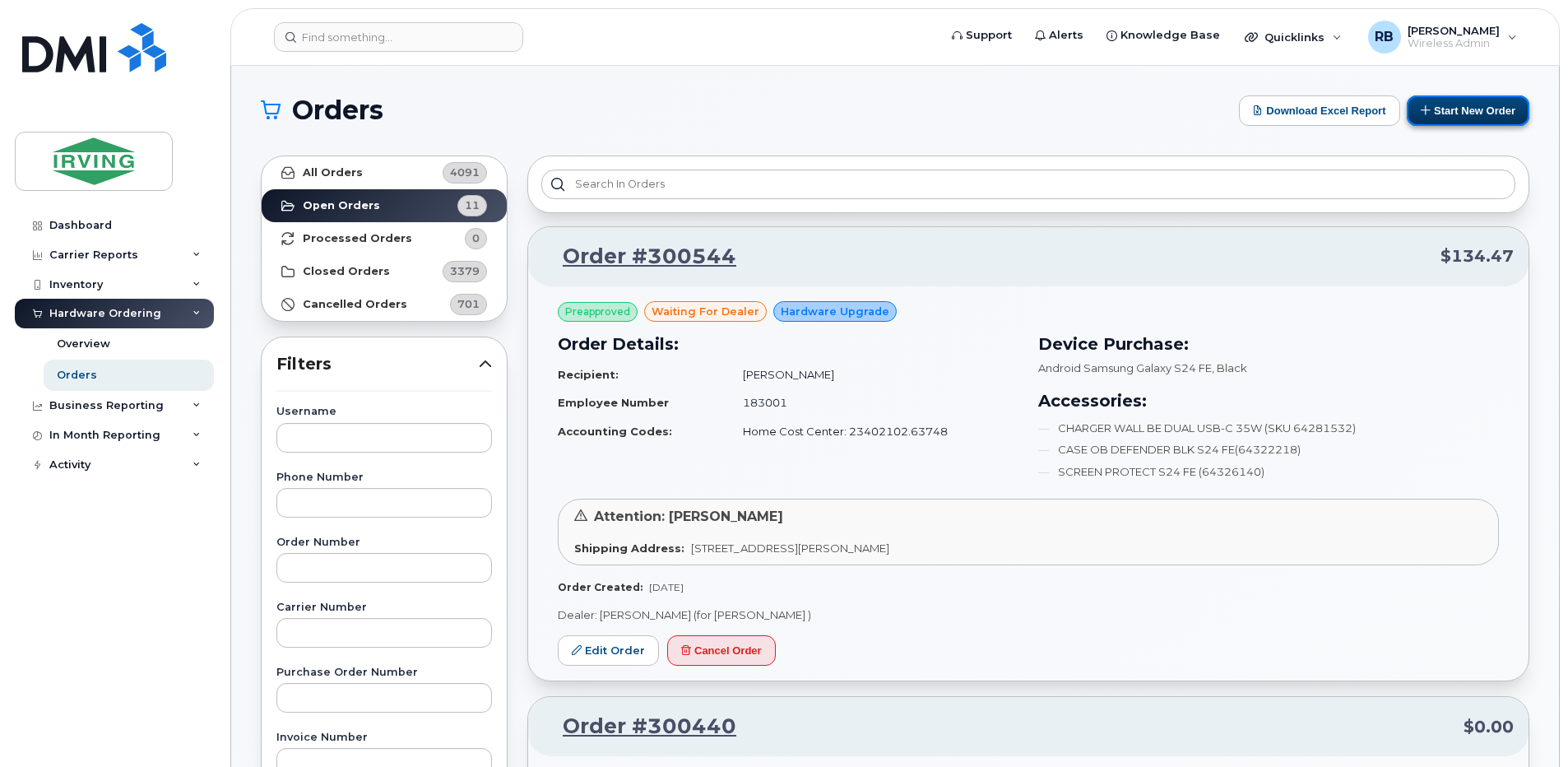
click at [1448, 115] on button "Start New Order" at bounding box center [1468, 110] width 122 height 31
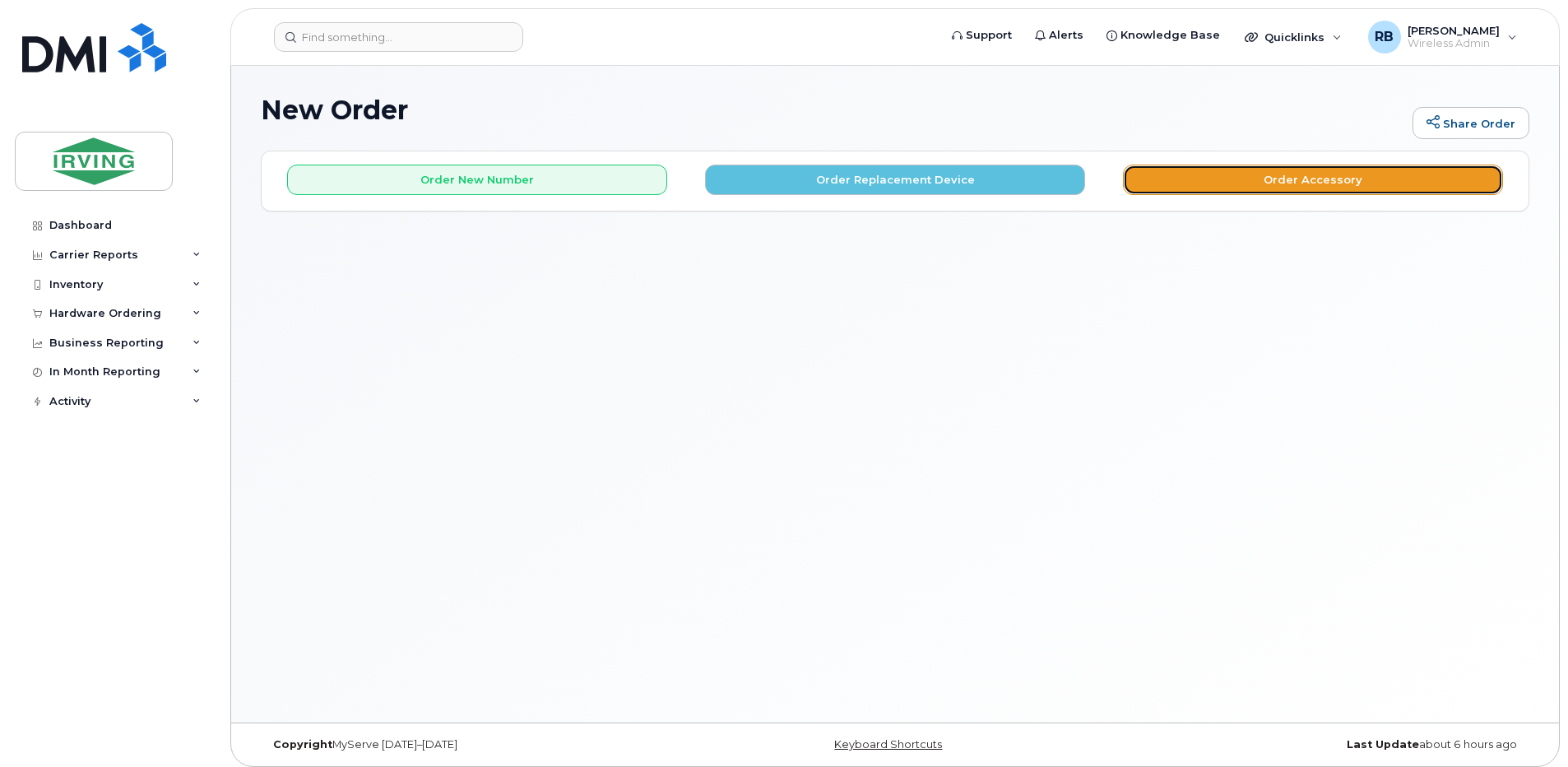
click at [1247, 167] on button "Order Accessory" at bounding box center [1313, 180] width 381 height 31
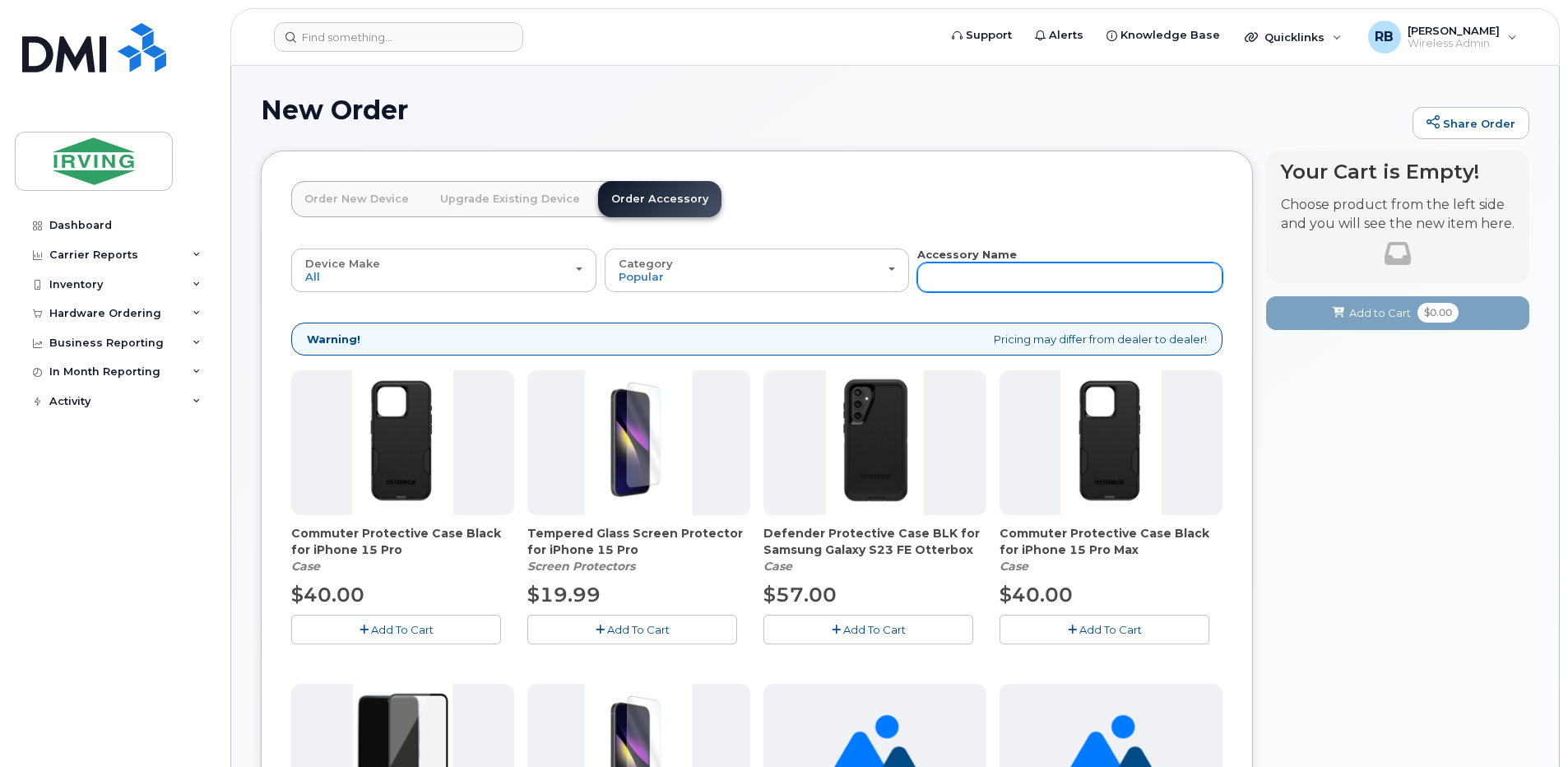
click at [1003, 277] on input "text" at bounding box center [1069, 277] width 305 height 30
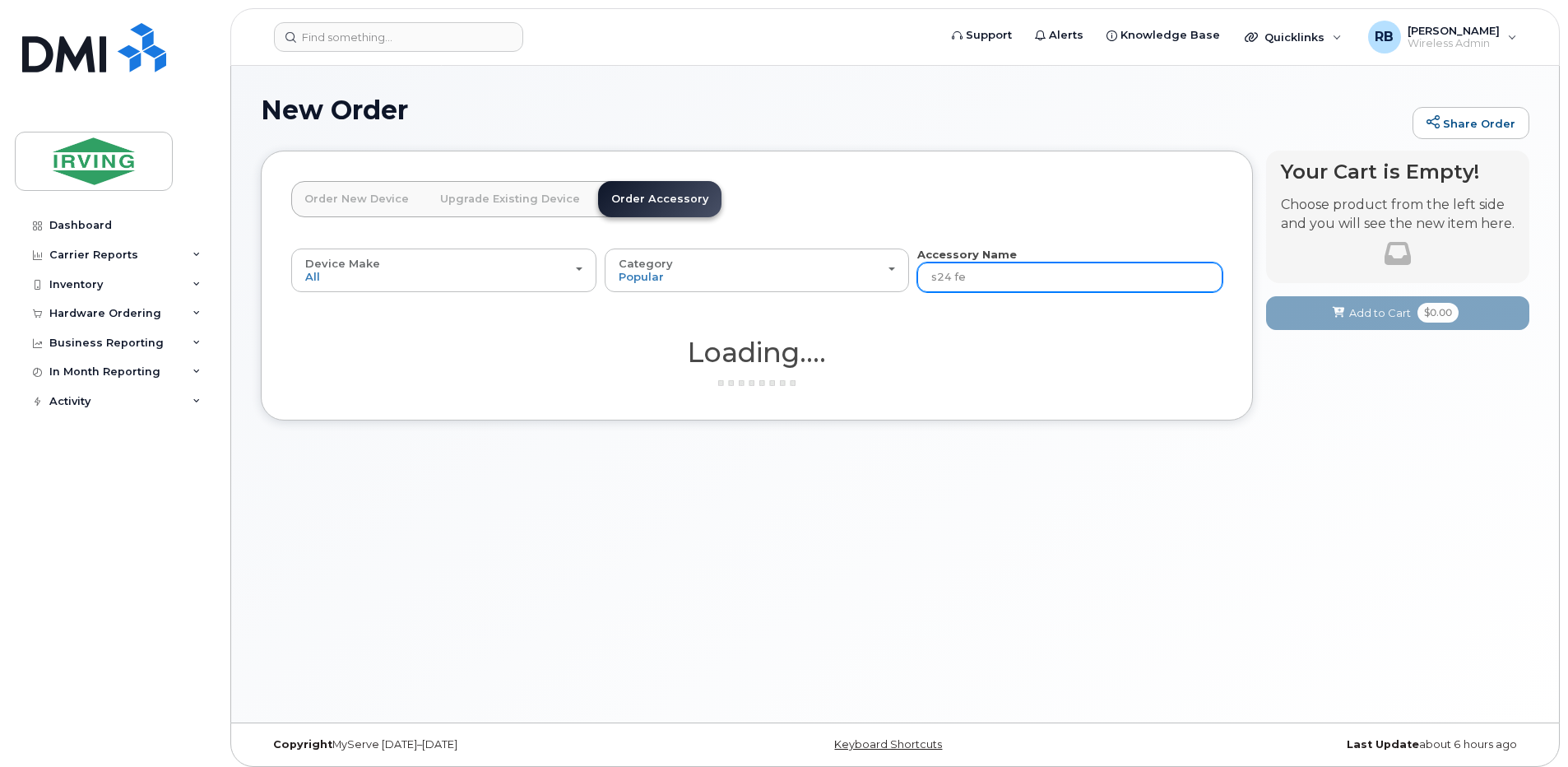
type input "s24 fe"
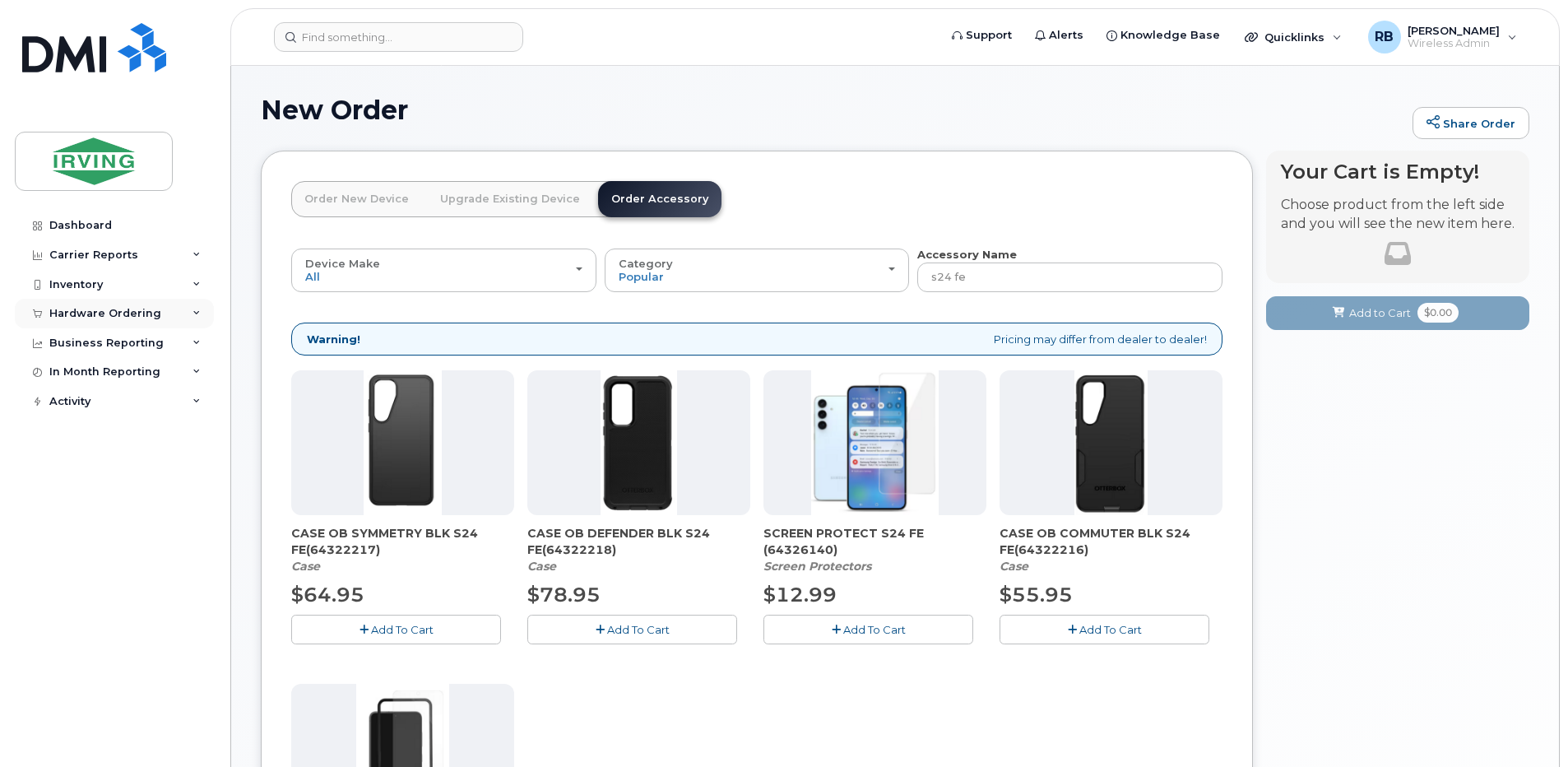
click at [83, 311] on div "Hardware Ordering" at bounding box center [105, 313] width 112 height 13
click at [66, 367] on link "Orders" at bounding box center [128, 375] width 170 height 31
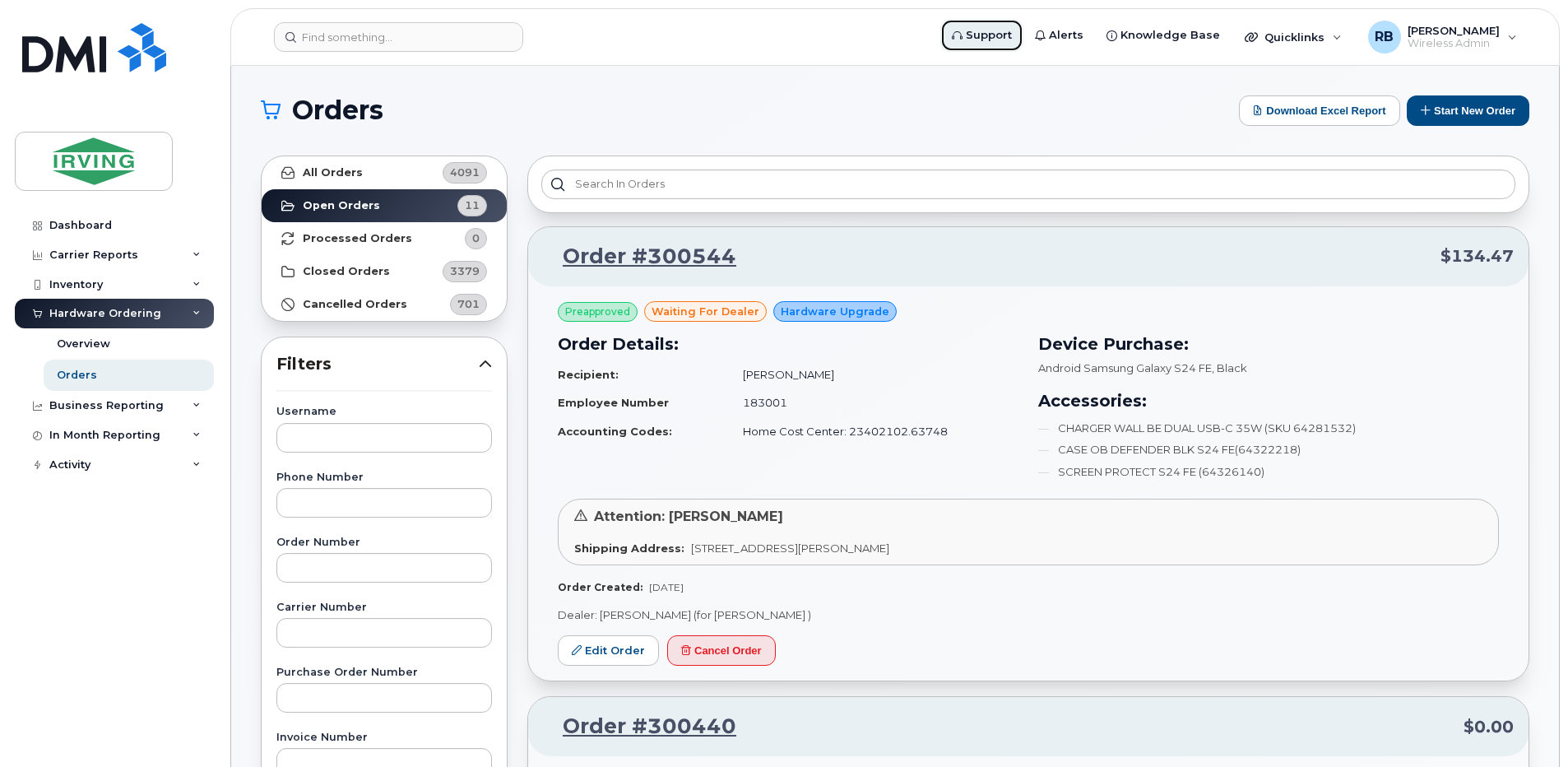
click at [1002, 41] on span "Support" at bounding box center [989, 35] width 46 height 17
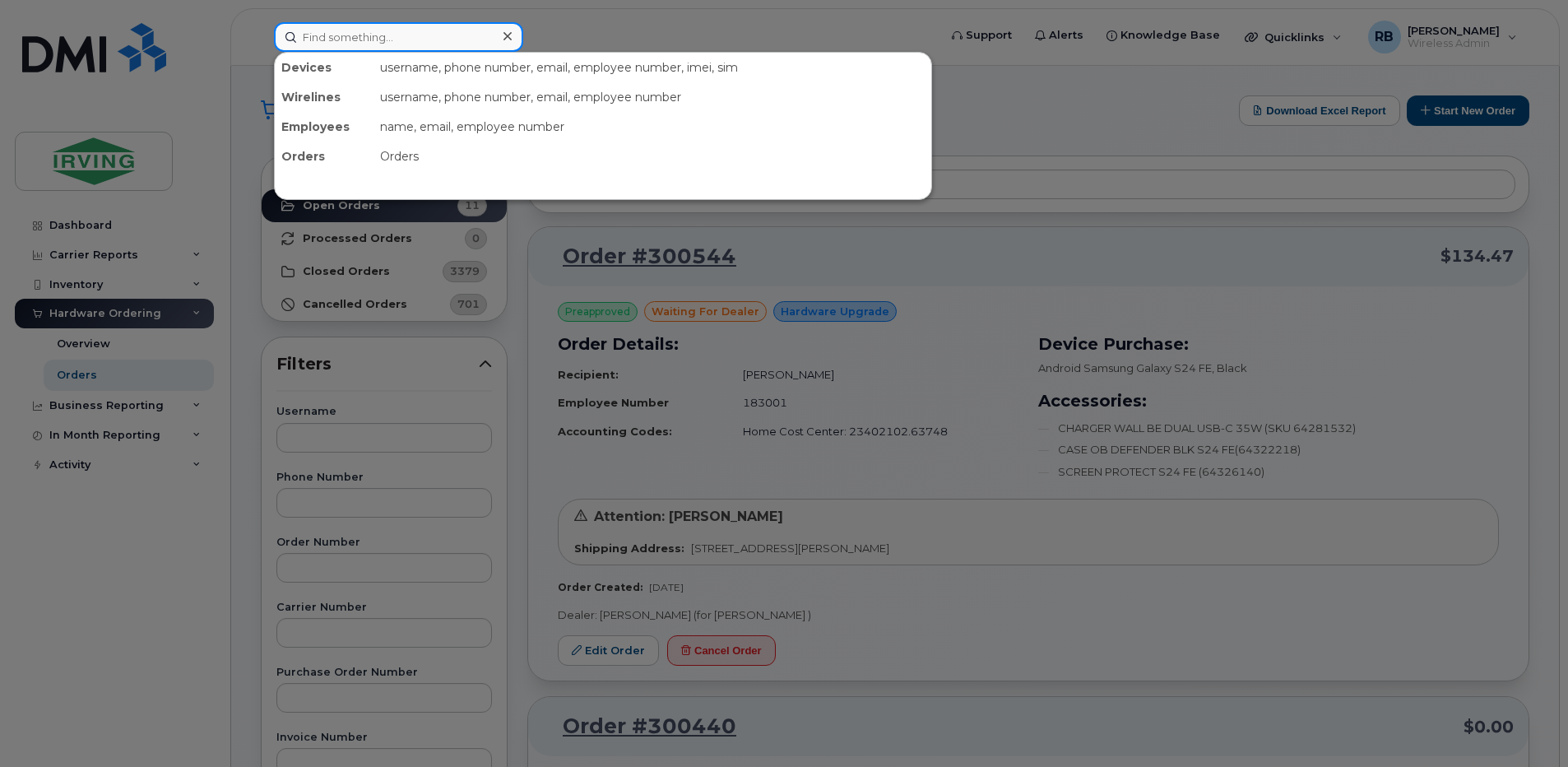
click at [457, 46] on input at bounding box center [398, 37] width 249 height 30
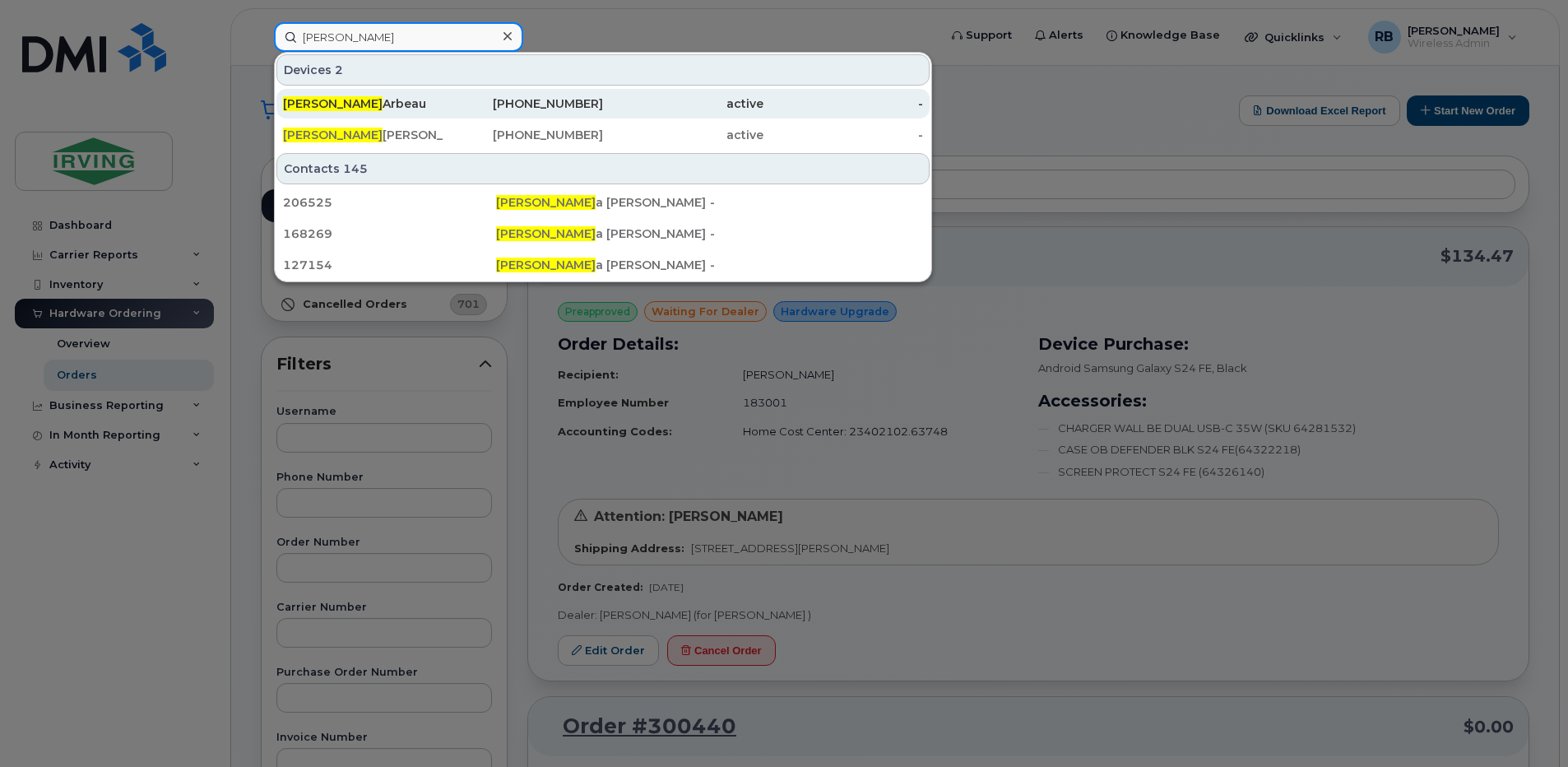
type input "susan"
click at [309, 107] on span "Susan" at bounding box center [333, 103] width 99 height 15
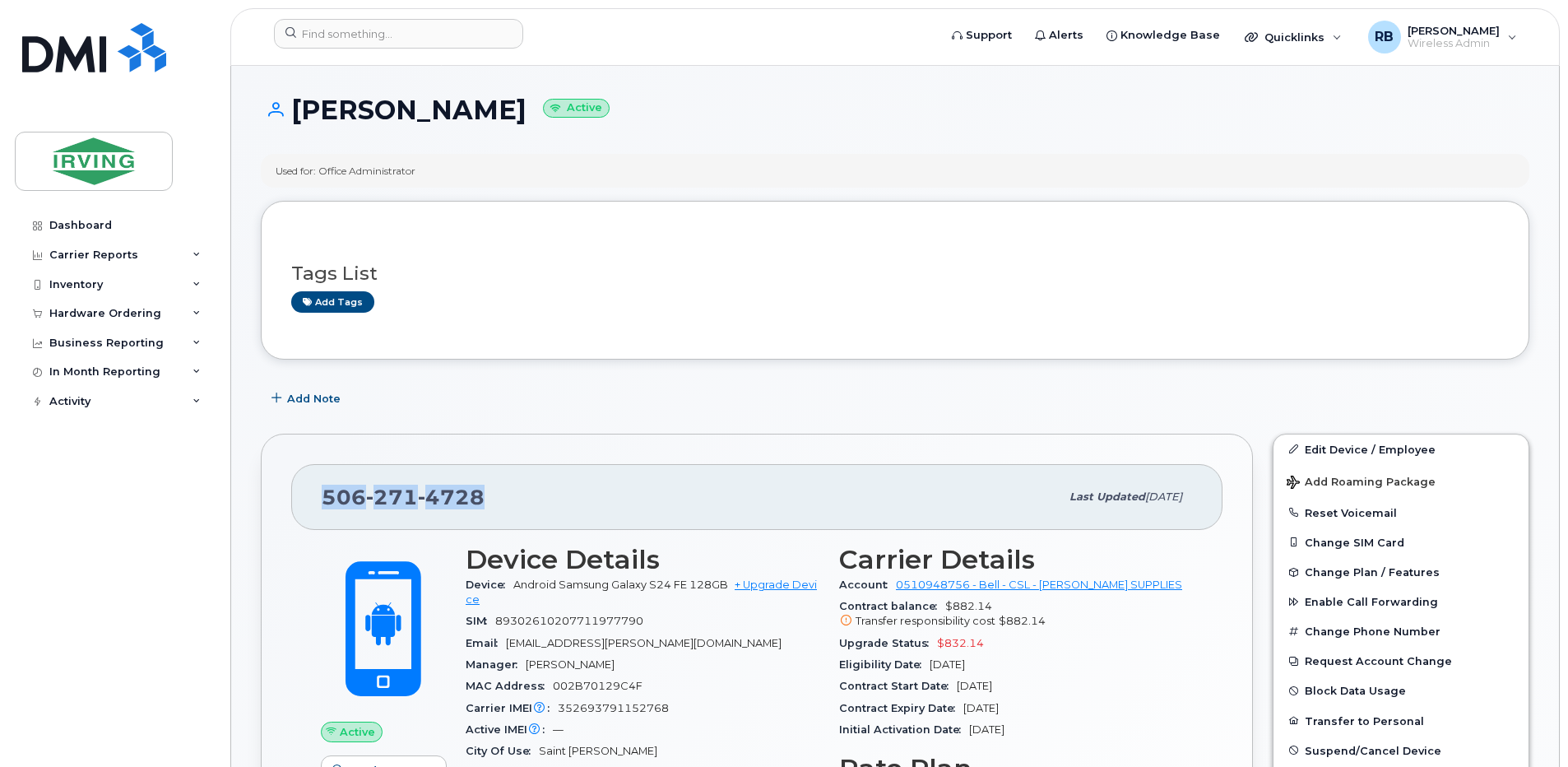
drag, startPoint x: 483, startPoint y: 498, endPoint x: 328, endPoint y: 496, distance: 155.0
click at [328, 496] on div "506 271 4728" at bounding box center [691, 497] width 738 height 35
copy span "506 271 4728"
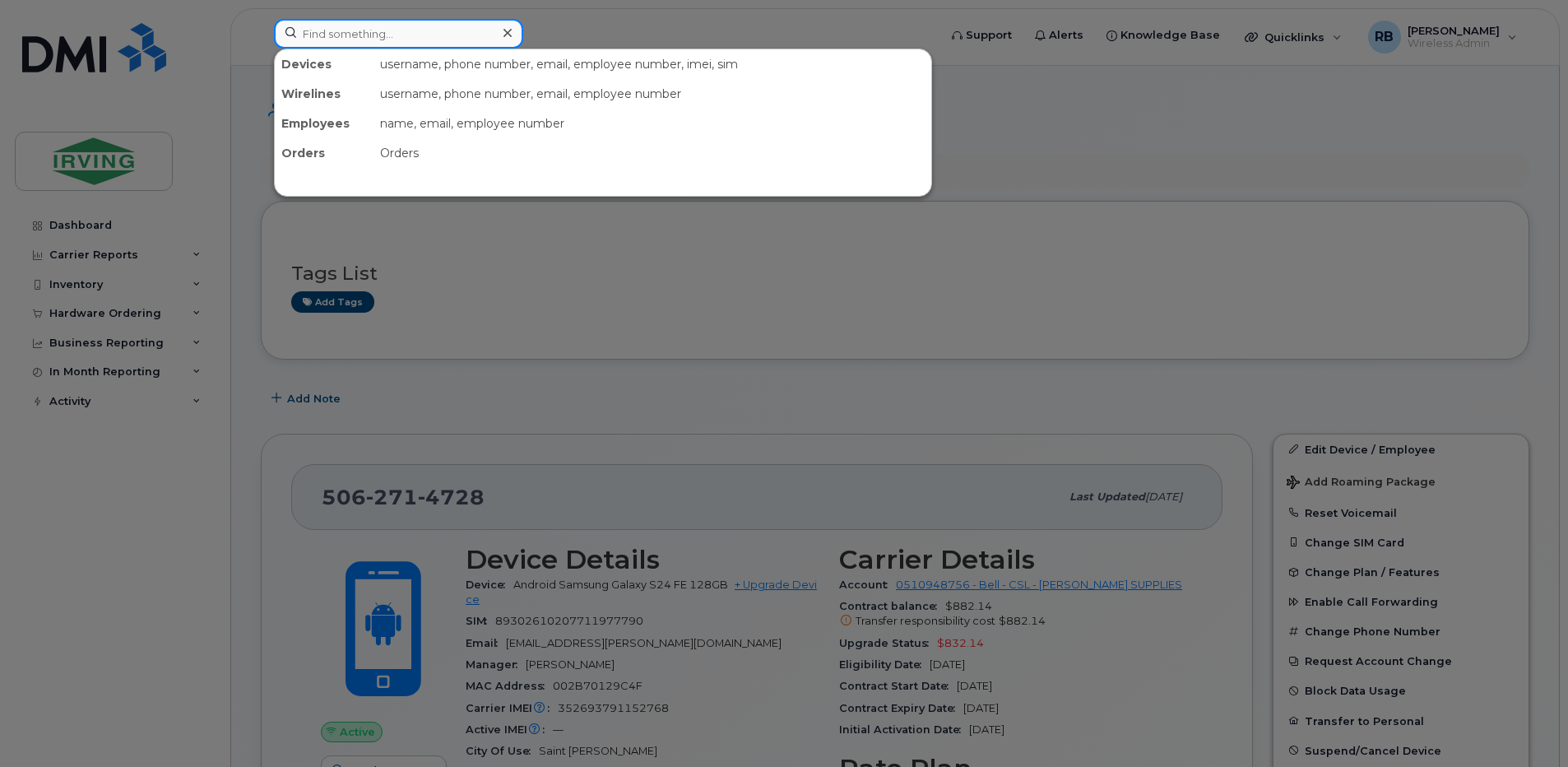
click at [400, 29] on input at bounding box center [398, 34] width 249 height 30
click at [253, 435] on div at bounding box center [784, 384] width 1568 height 767
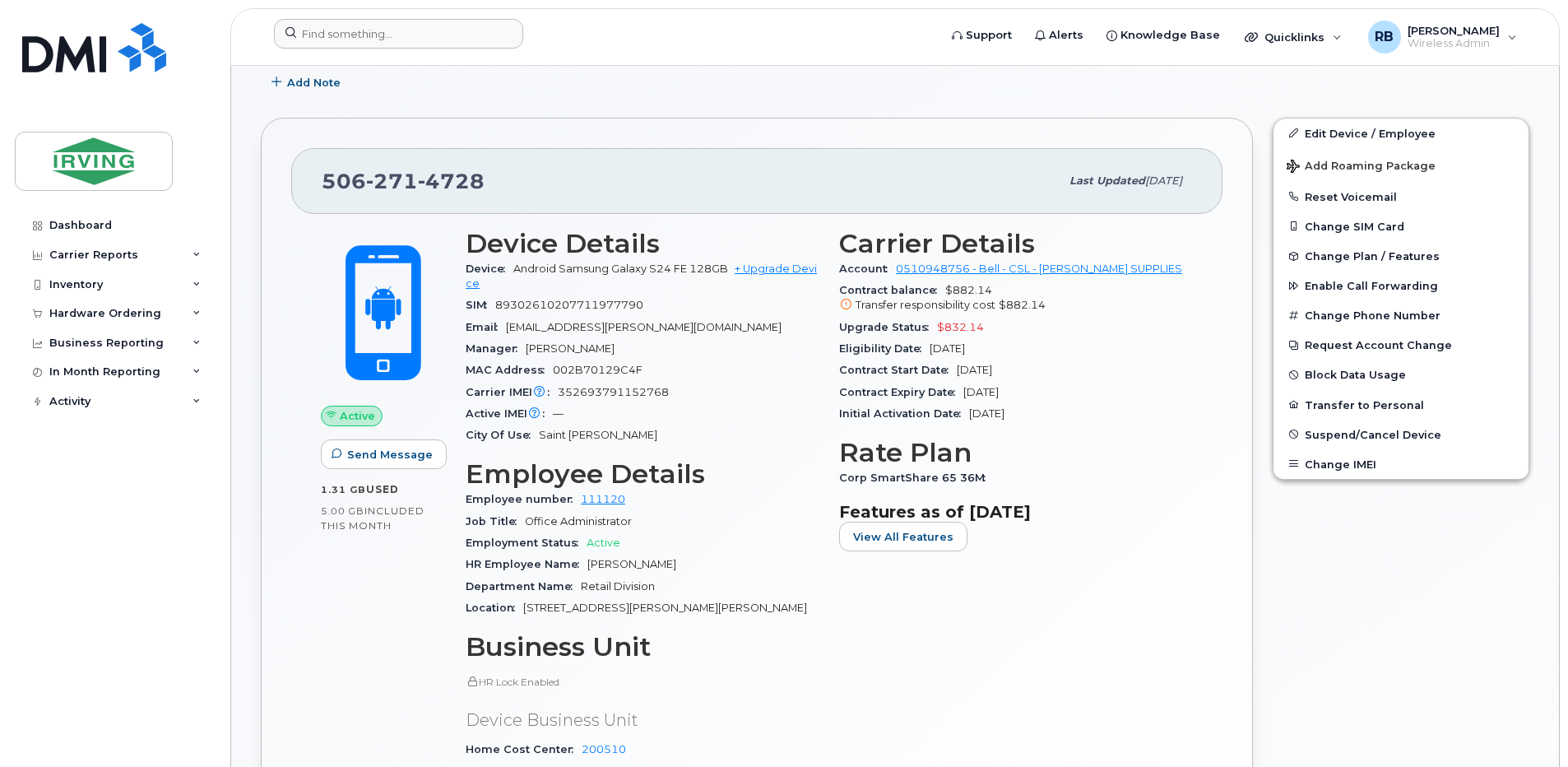
scroll to position [329, 0]
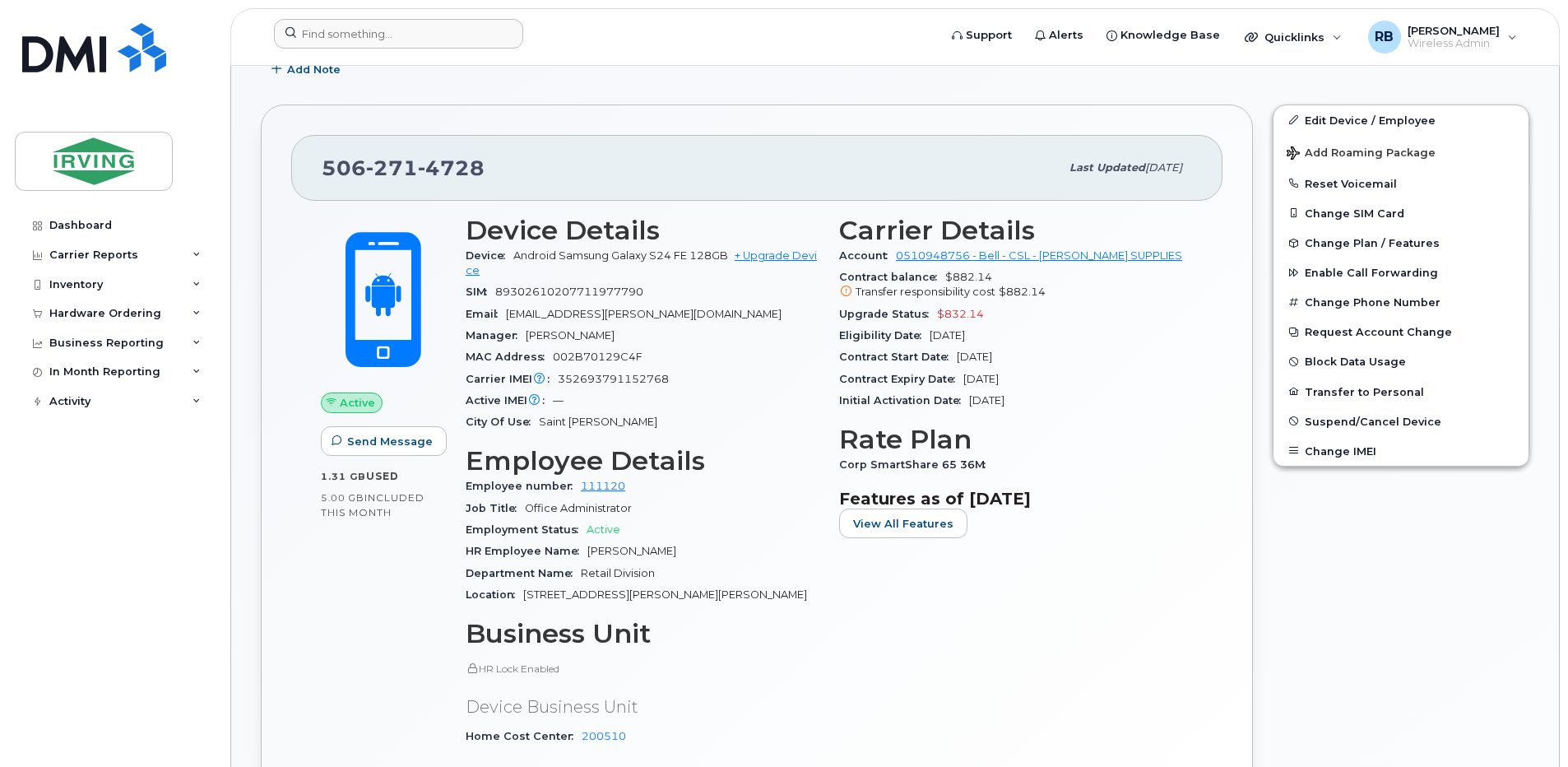
click at [639, 380] on span "352693791152768" at bounding box center [613, 379] width 111 height 12
copy span "352693791152768"
drag, startPoint x: 482, startPoint y: 170, endPoint x: 328, endPoint y: 168, distance: 154.0
click at [328, 168] on div "506 271 4728" at bounding box center [691, 168] width 738 height 35
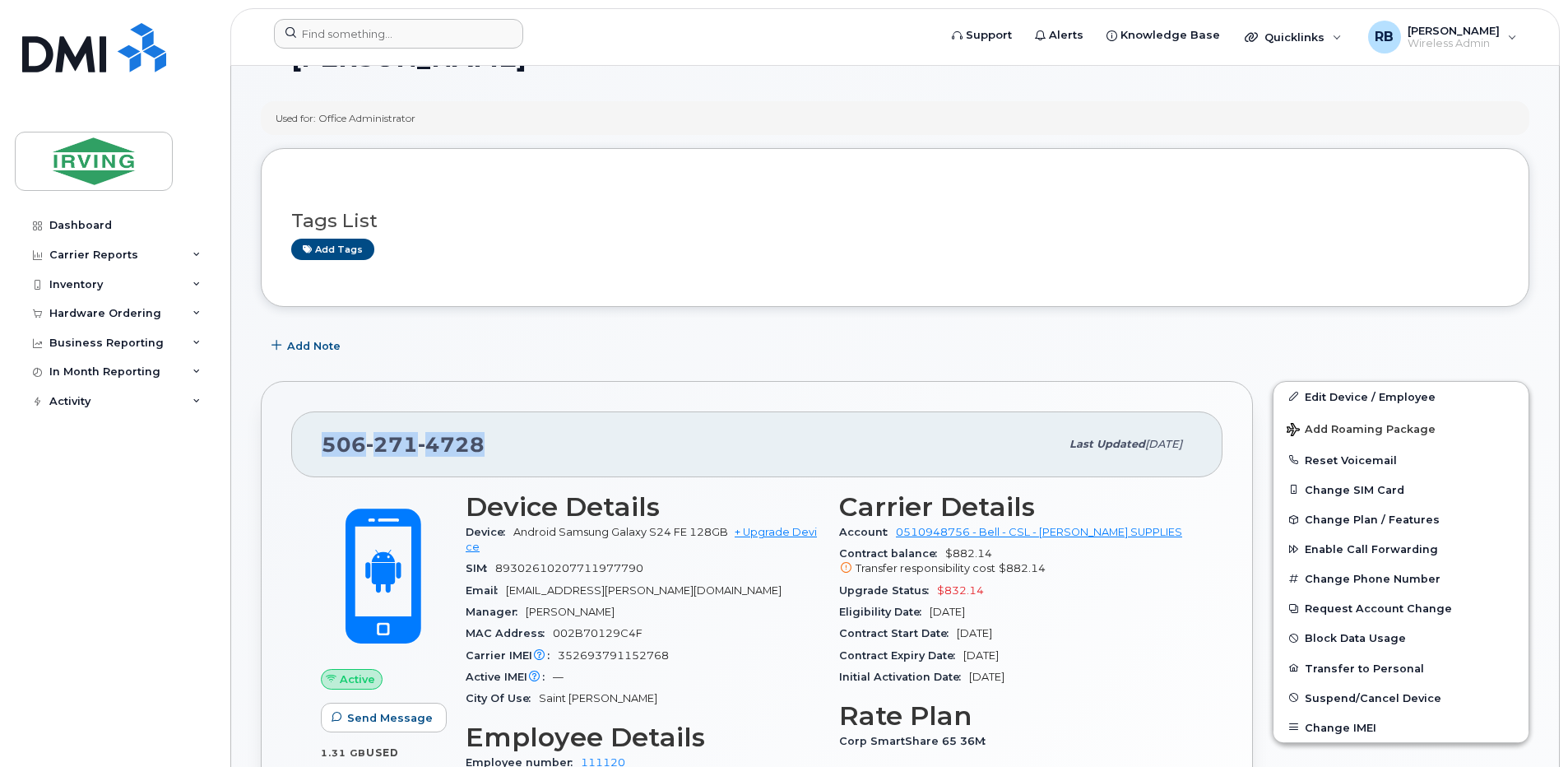
scroll to position [0, 0]
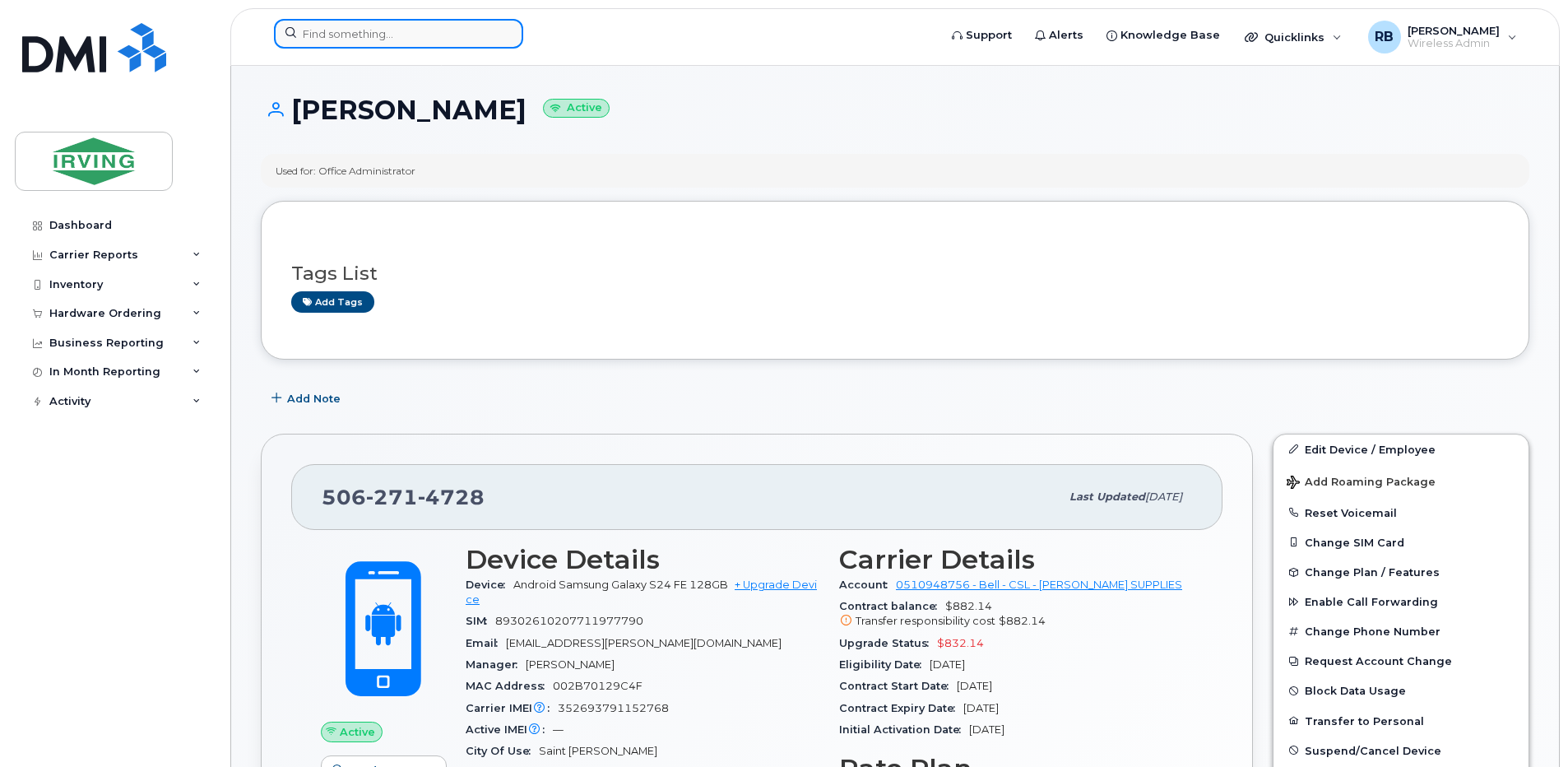
click at [352, 41] on input at bounding box center [398, 34] width 249 height 30
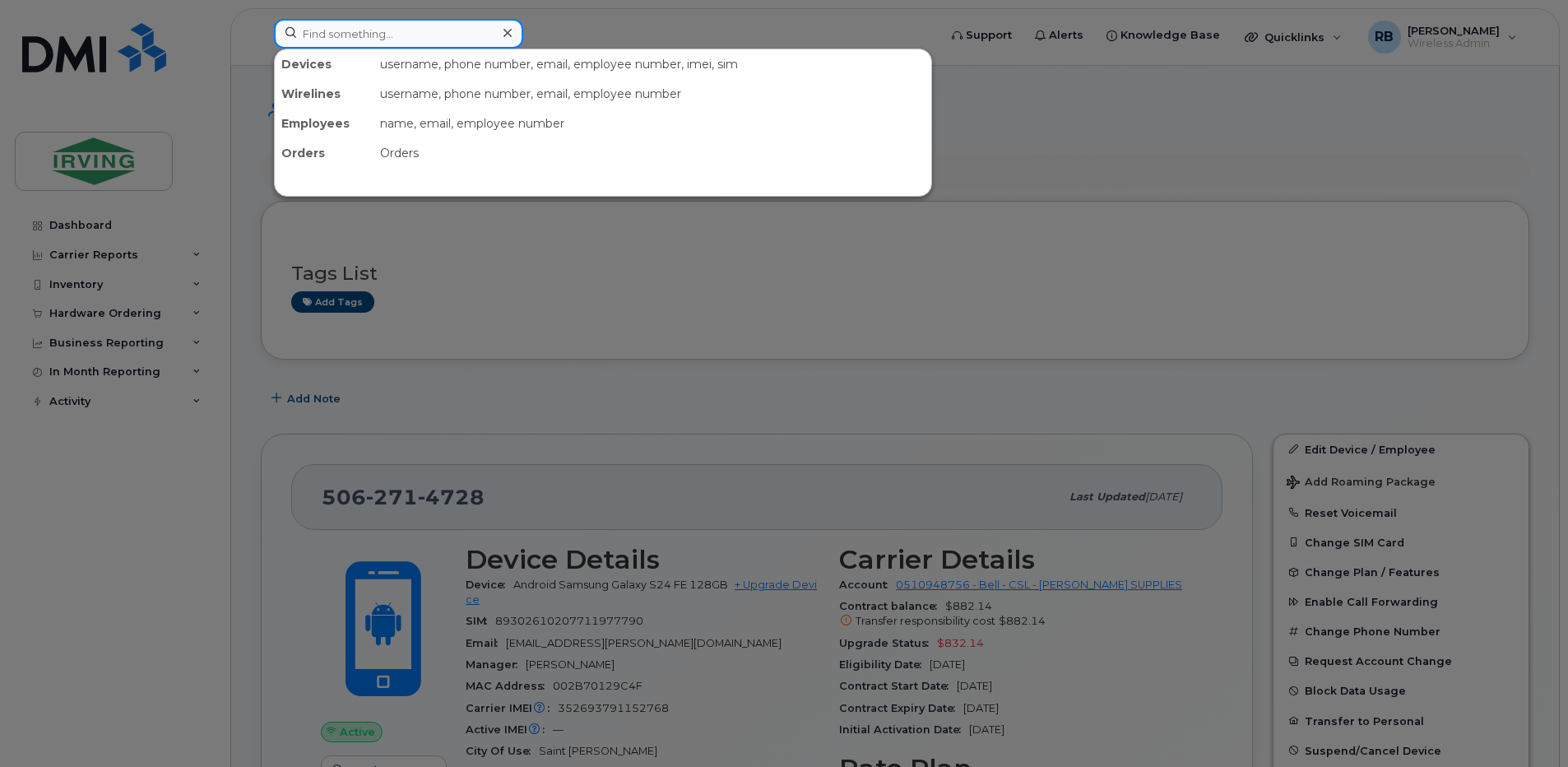
paste input "506-271-6616"
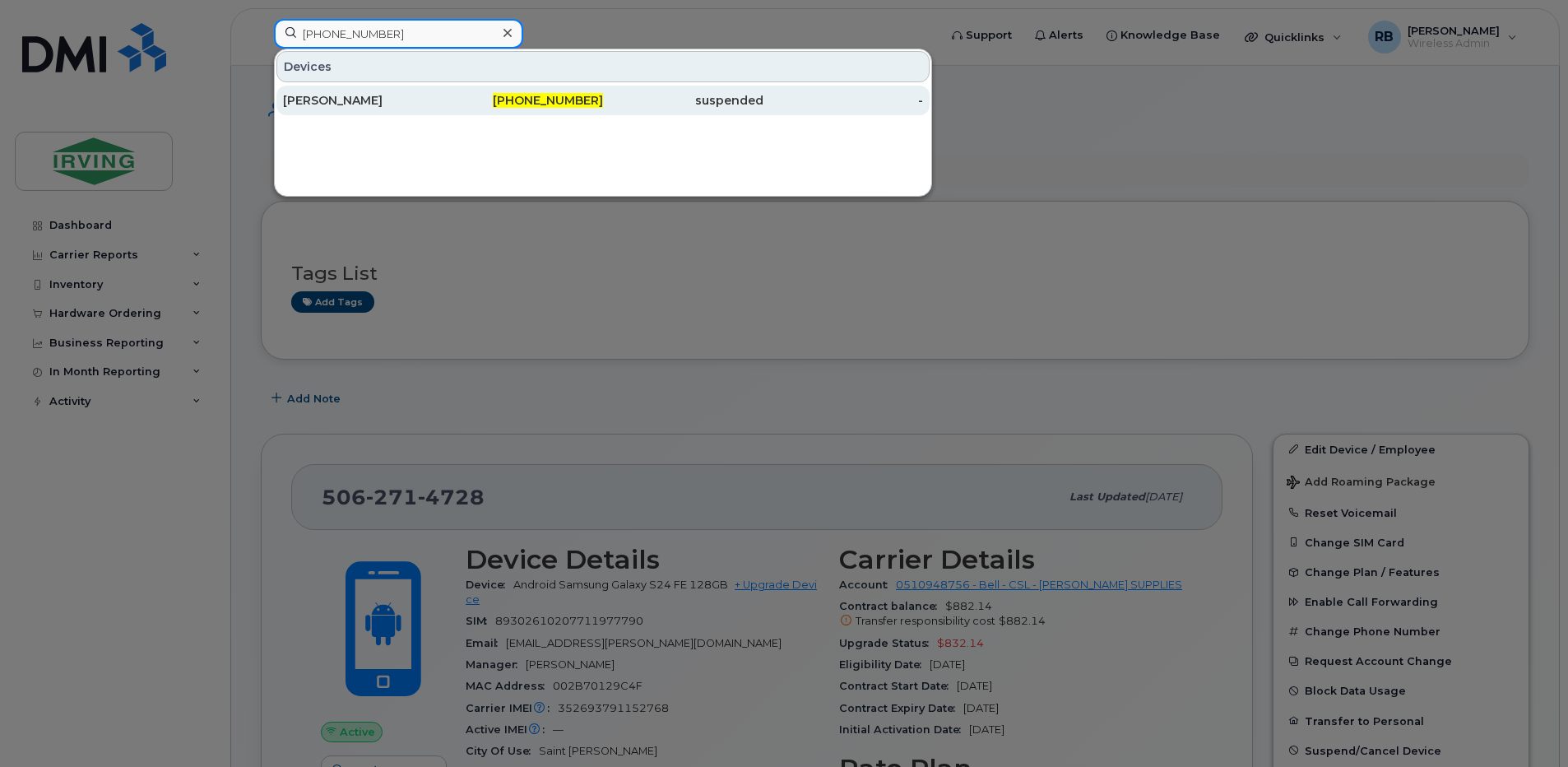
type input "506-271-6616"
click at [307, 100] on div "[PERSON_NAME]" at bounding box center [363, 100] width 160 height 17
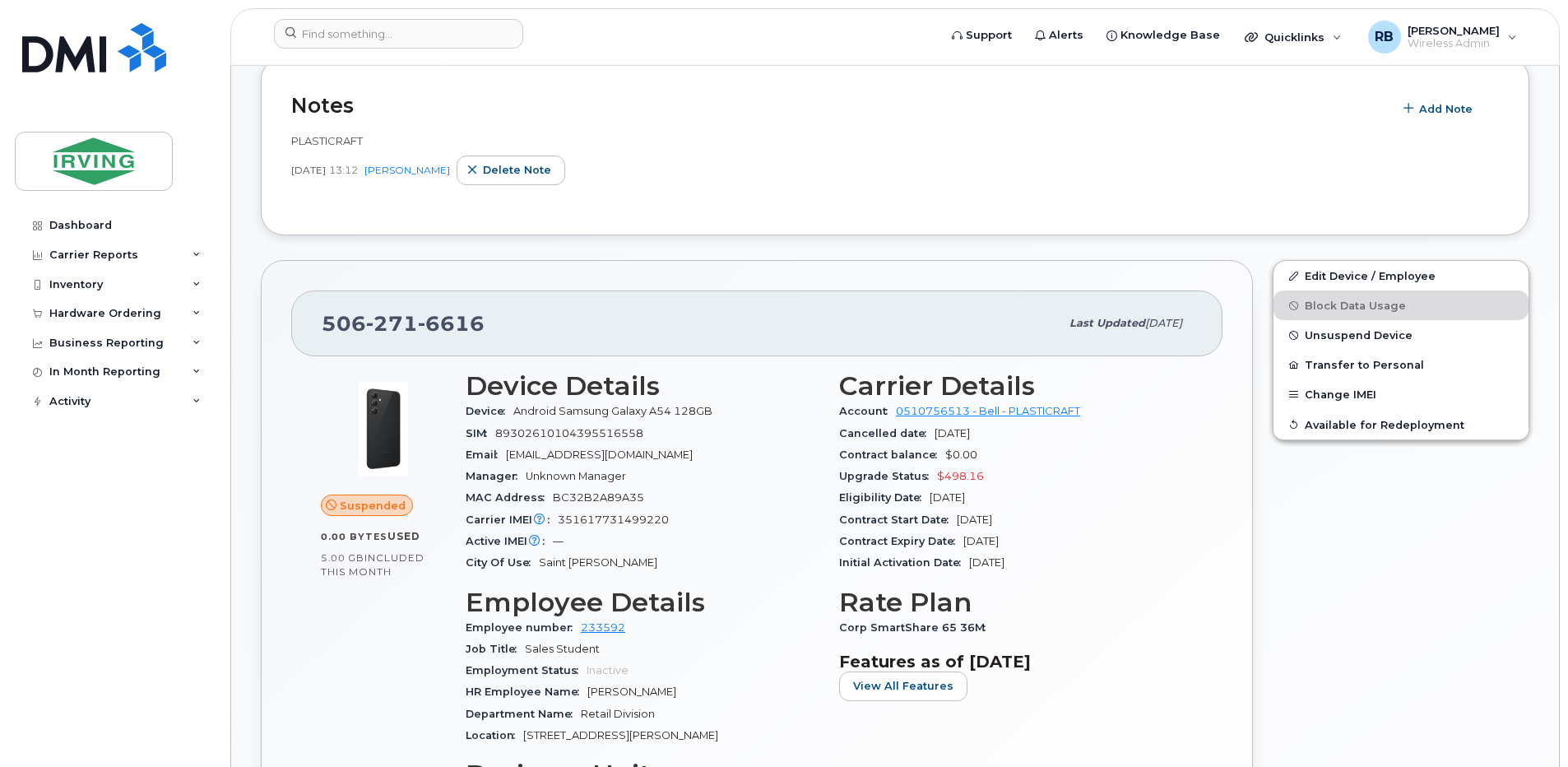
scroll to position [329, 0]
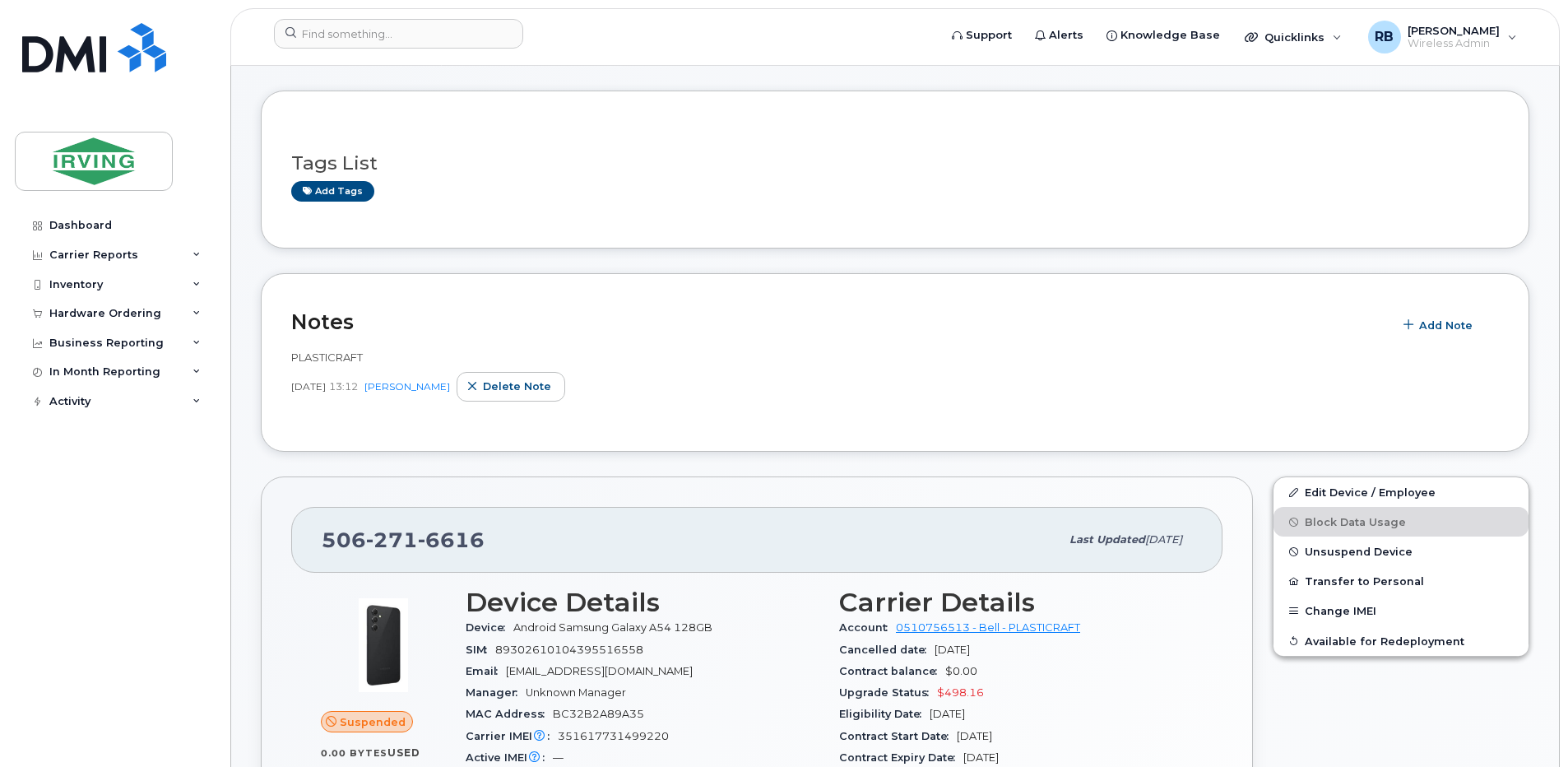
scroll to position [0, 0]
